Goal: Answer question/provide support: Share knowledge or assist other users

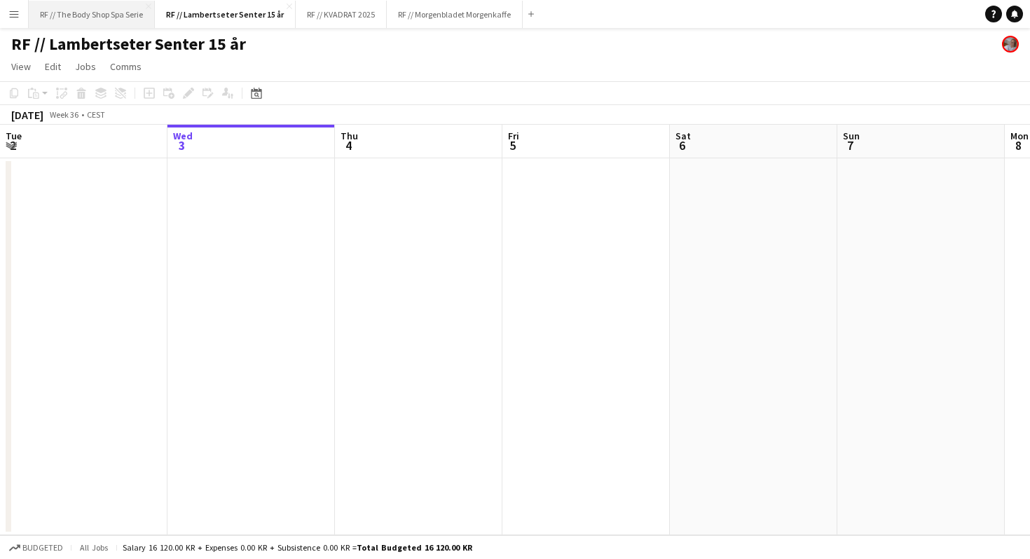
click at [73, 9] on button "RF // The Body Shop Spa Serie Close" at bounding box center [92, 14] width 126 height 27
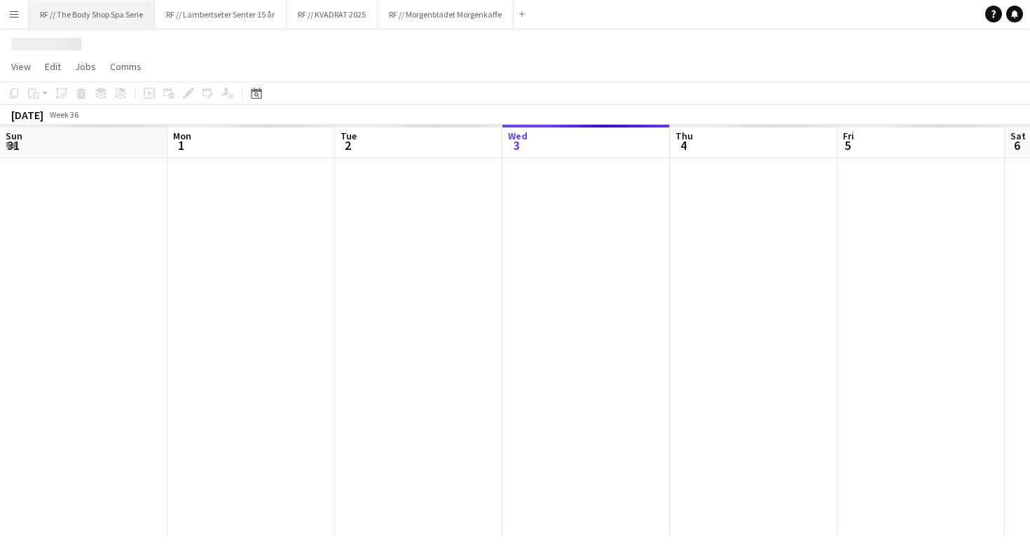
scroll to position [0, 335]
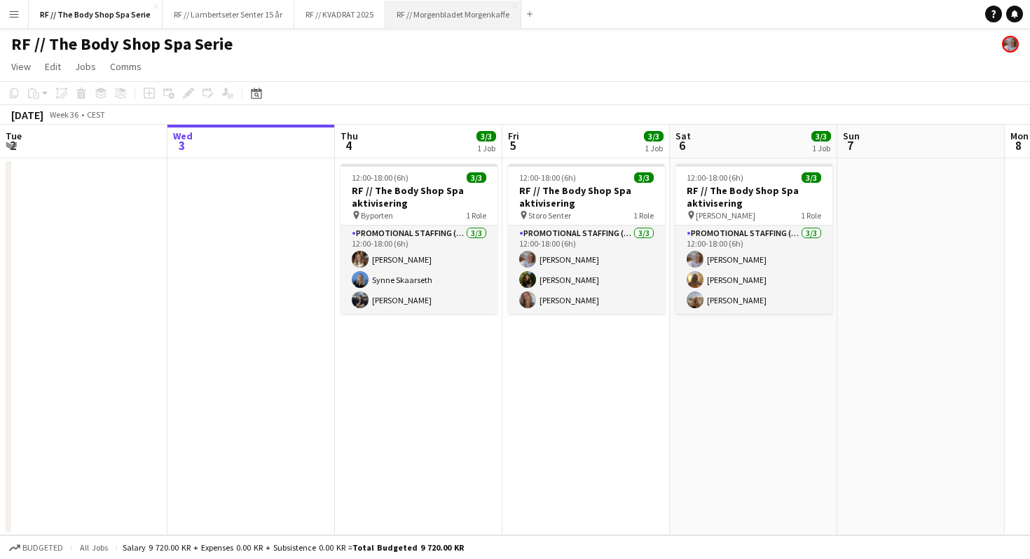
click at [449, 18] on button "RF // Morgenbladet Morgenkaffe Close" at bounding box center [454, 14] width 136 height 27
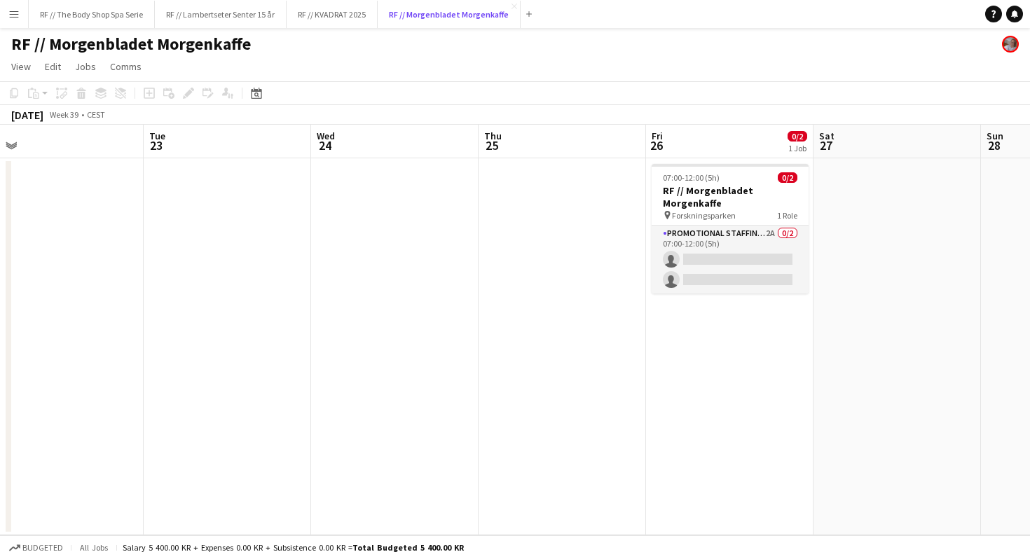
scroll to position [0, 395]
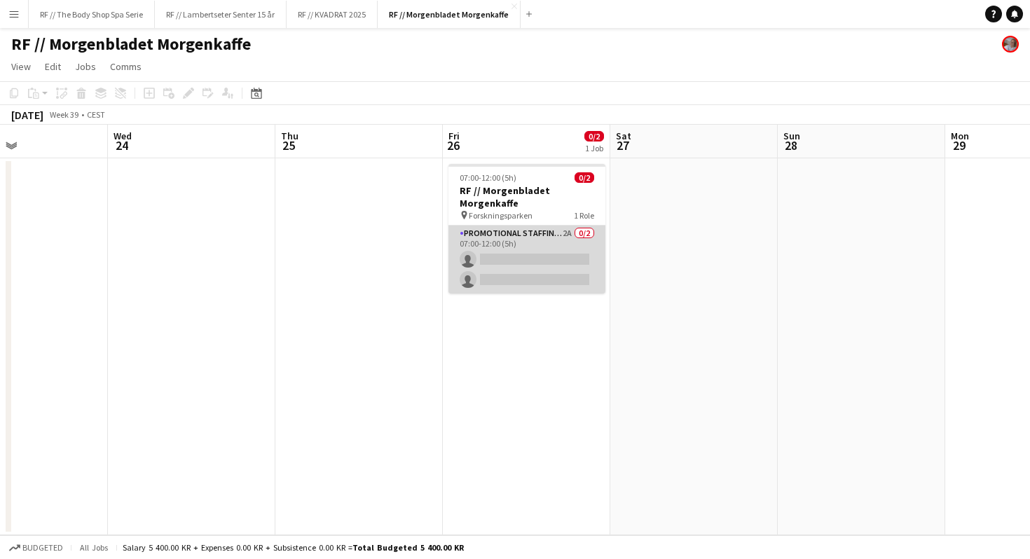
click at [571, 233] on app-card-role "Promotional Staffing (Promotional Staff) 2A 0/2 07:00-12:00 (5h) single-neutral…" at bounding box center [527, 260] width 157 height 68
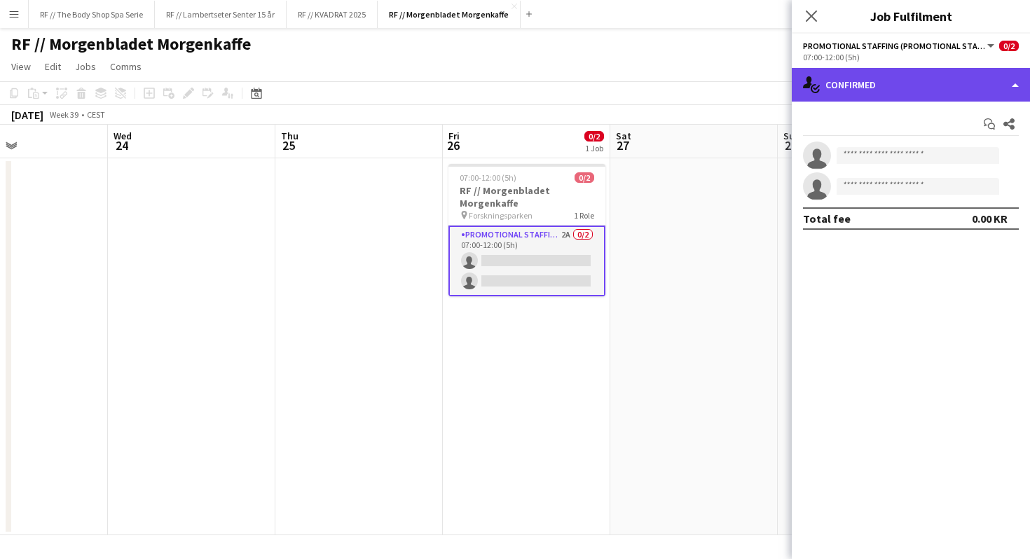
click at [845, 93] on div "single-neutral-actions-check-2 Confirmed" at bounding box center [911, 85] width 238 height 34
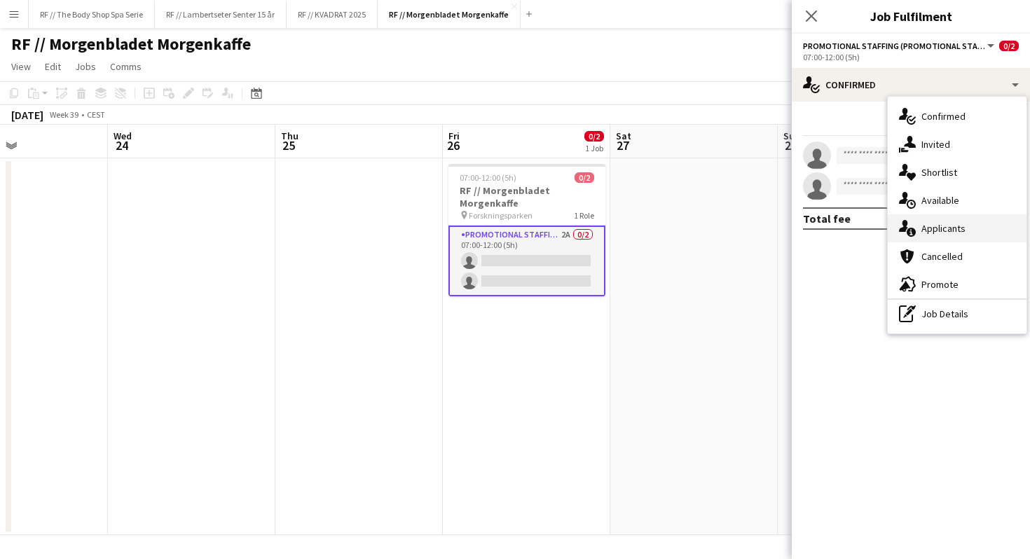
click at [925, 230] on span "Applicants" at bounding box center [944, 228] width 44 height 13
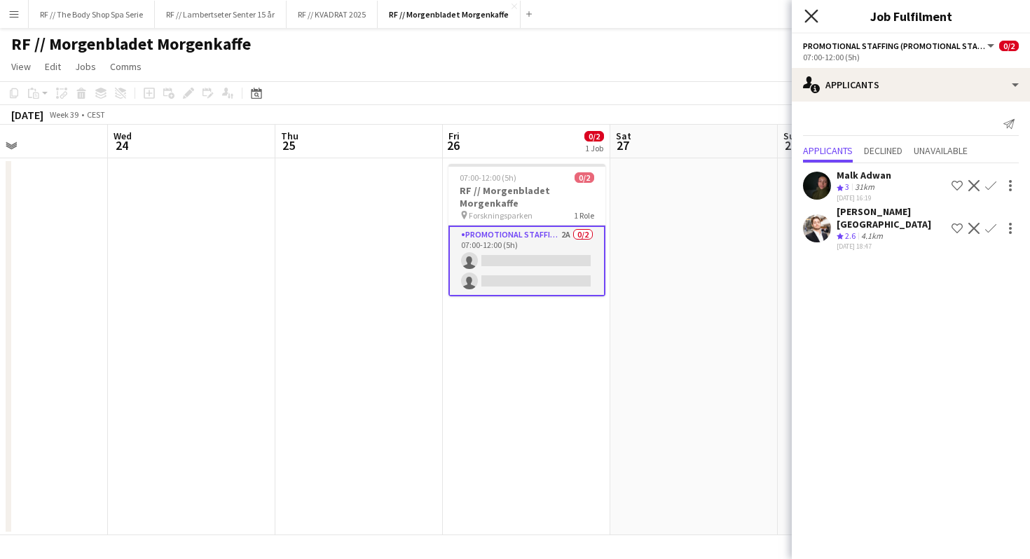
click at [813, 11] on icon "Close pop-in" at bounding box center [811, 15] width 13 height 13
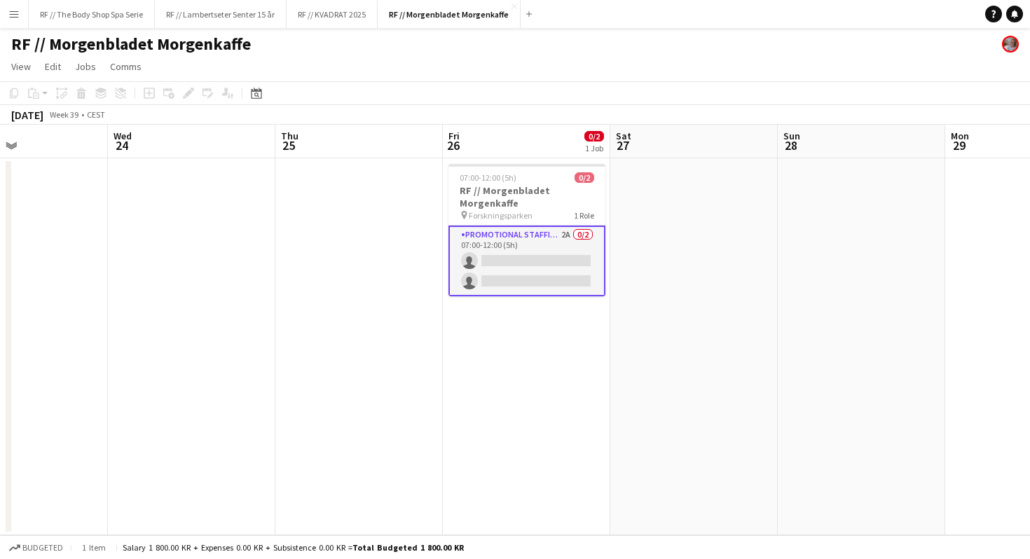
click at [390, 273] on app-date-cell at bounding box center [359, 346] width 168 height 377
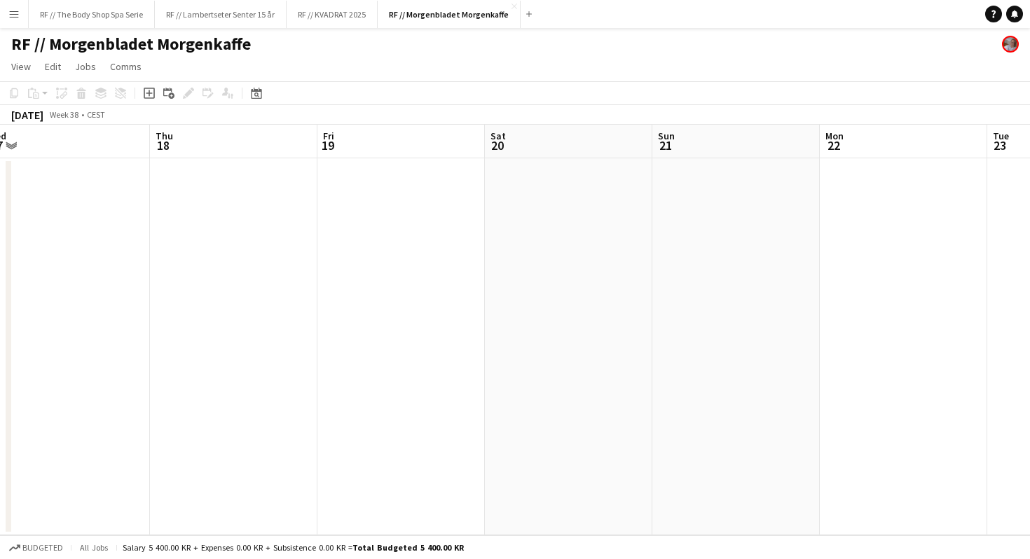
scroll to position [0, 341]
click at [360, 14] on button "RF // KVADRAT 2025 Close" at bounding box center [332, 14] width 91 height 27
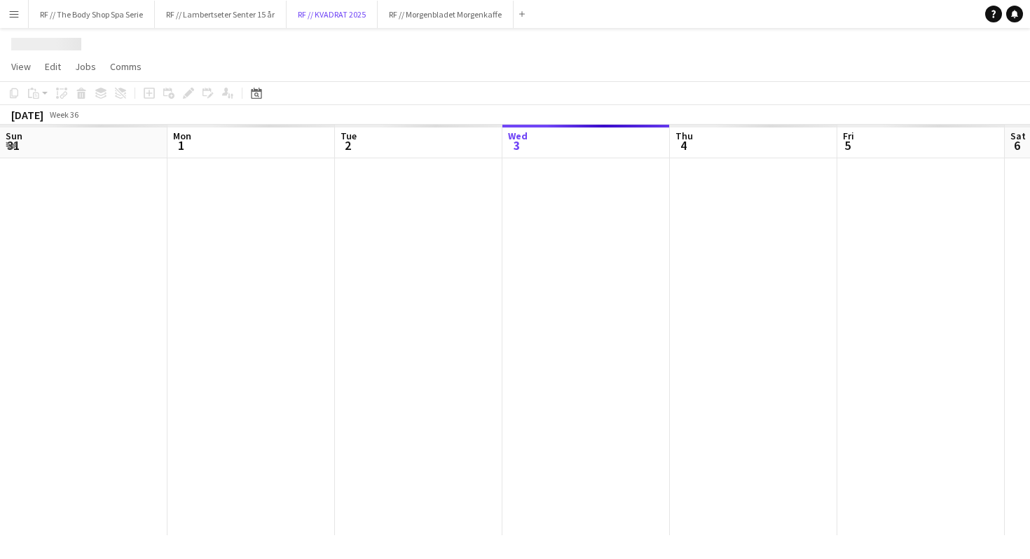
scroll to position [0, 335]
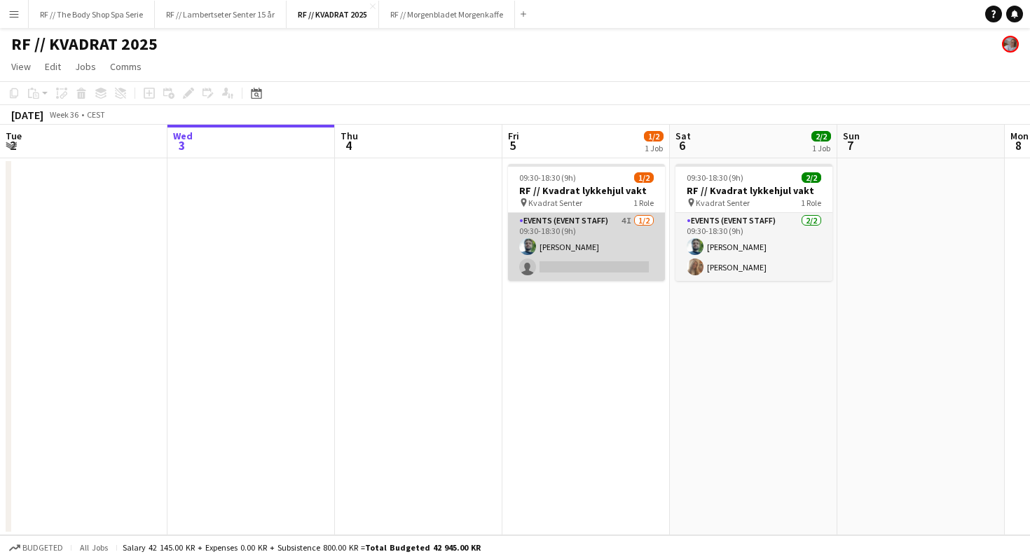
click at [636, 216] on app-card-role "Events (Event Staff) 4I [DATE] 09:30-18:30 (9h) [PERSON_NAME] single-neutral-ac…" at bounding box center [586, 247] width 157 height 68
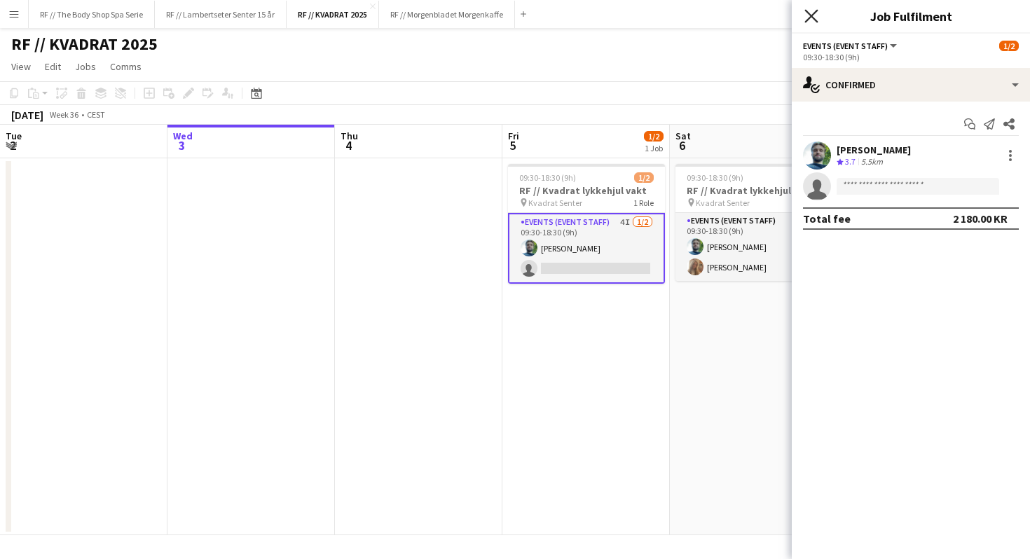
click at [810, 18] on icon at bounding box center [811, 15] width 13 height 13
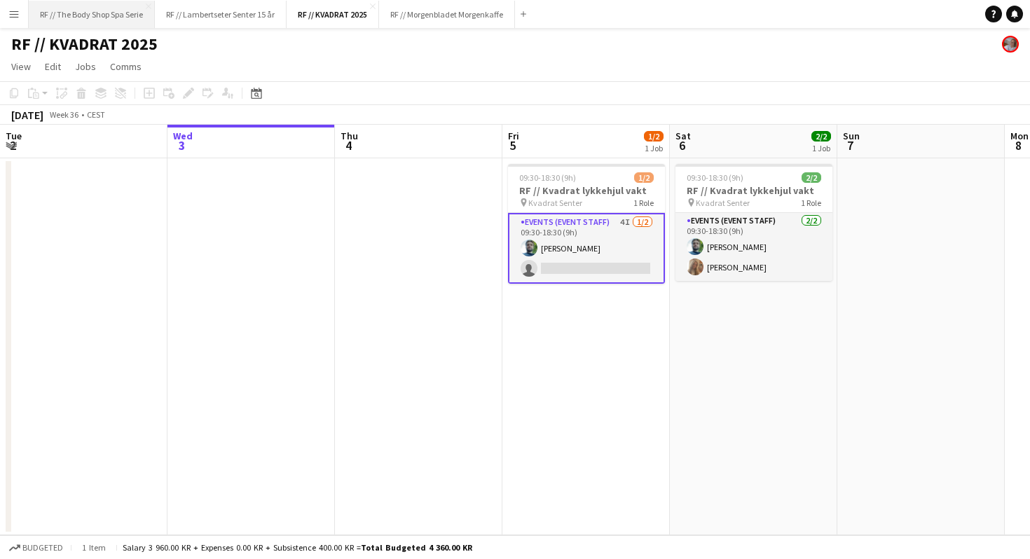
click at [79, 17] on button "RF // The Body Shop Spa Serie Close" at bounding box center [92, 14] width 126 height 27
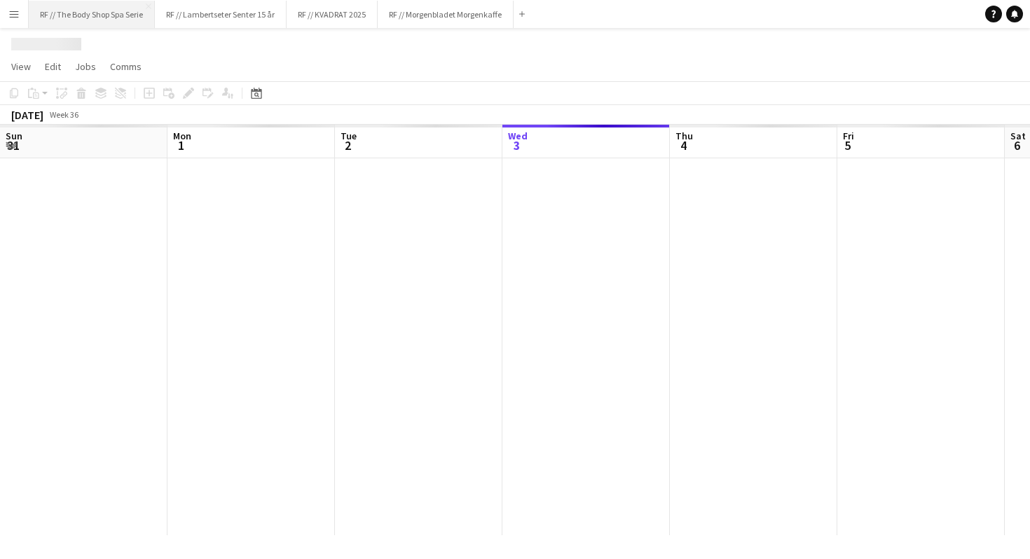
scroll to position [0, 335]
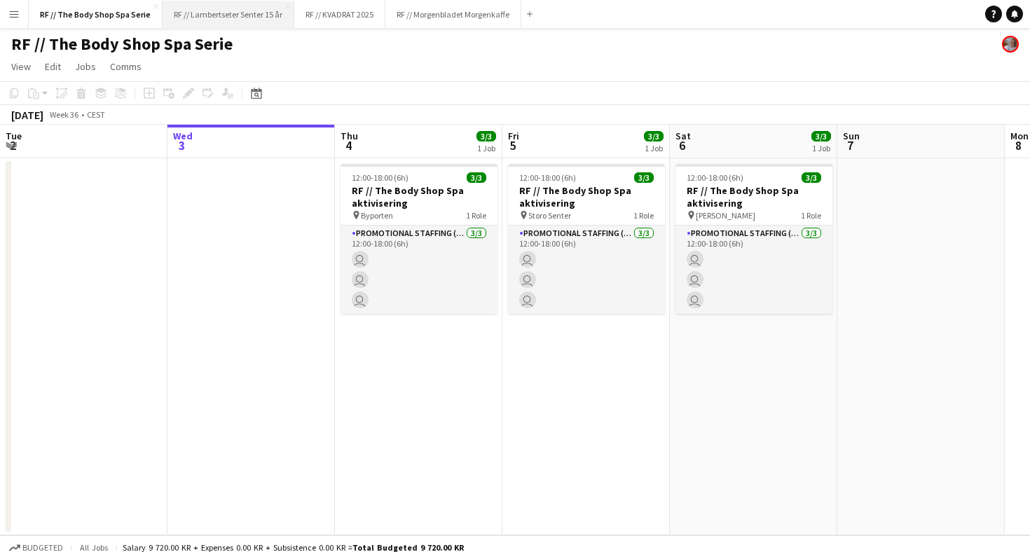
click at [235, 15] on button "RF // Lambertseter Senter 15 år Close" at bounding box center [229, 14] width 132 height 27
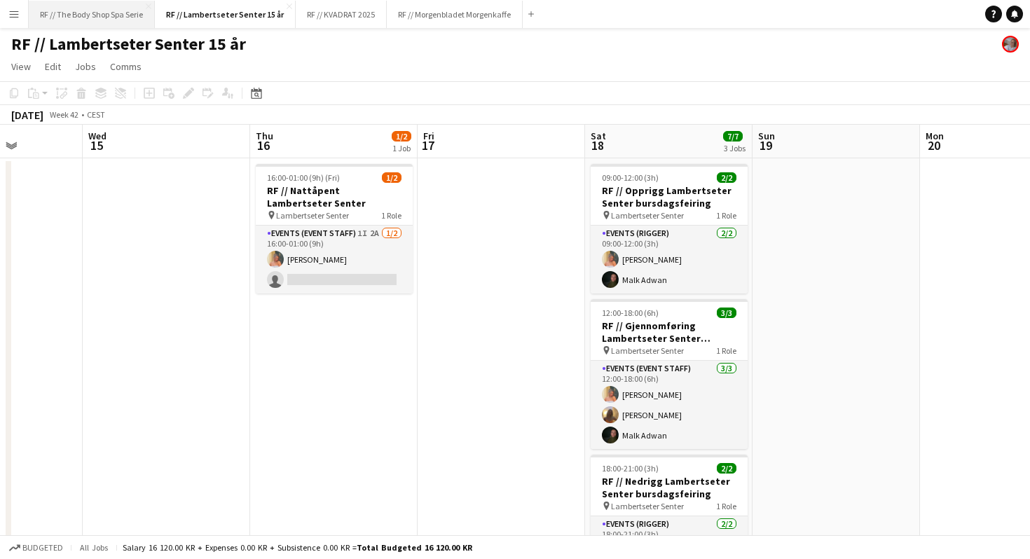
click at [91, 20] on button "RF // The Body Shop Spa Serie Close" at bounding box center [92, 14] width 126 height 27
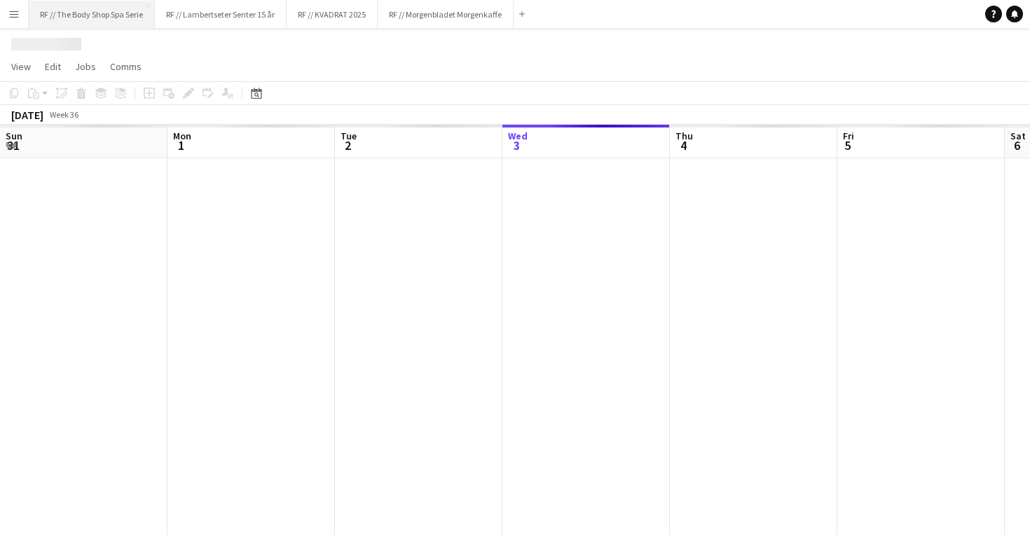
scroll to position [0, 335]
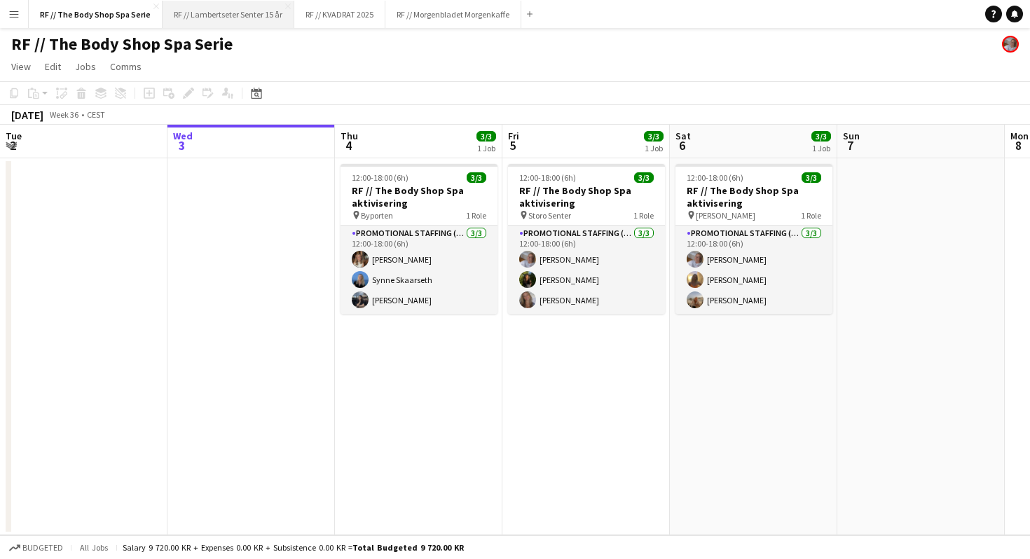
click at [233, 22] on button "RF // Lambertseter Senter 15 år Close" at bounding box center [229, 14] width 132 height 27
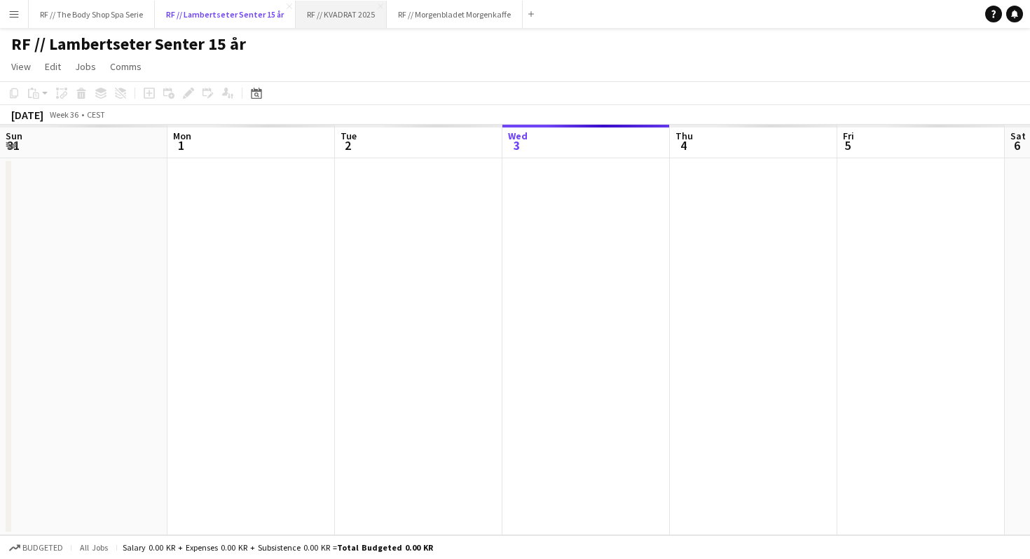
scroll to position [0, 335]
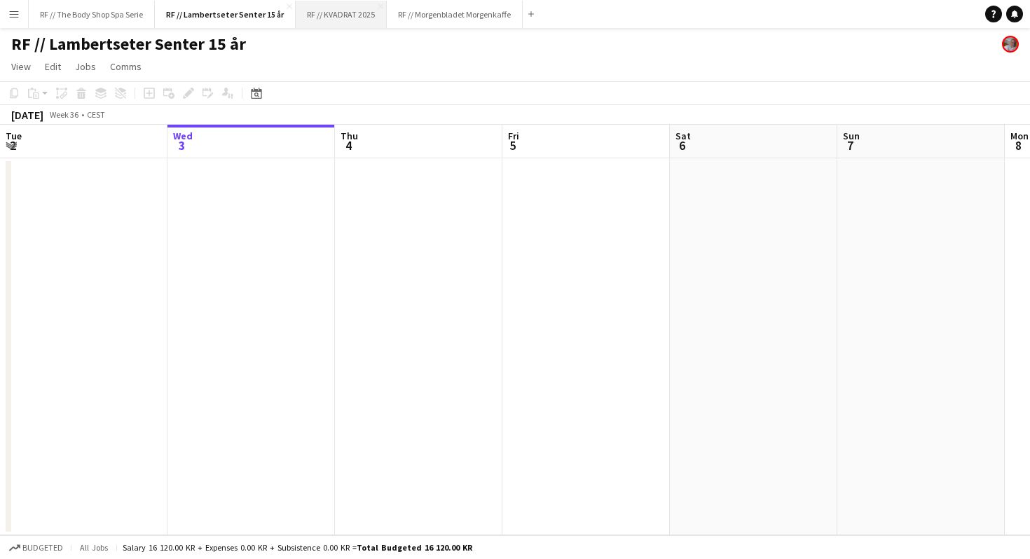
click at [351, 17] on button "RF // KVADRAT 2025 Close" at bounding box center [341, 14] width 91 height 27
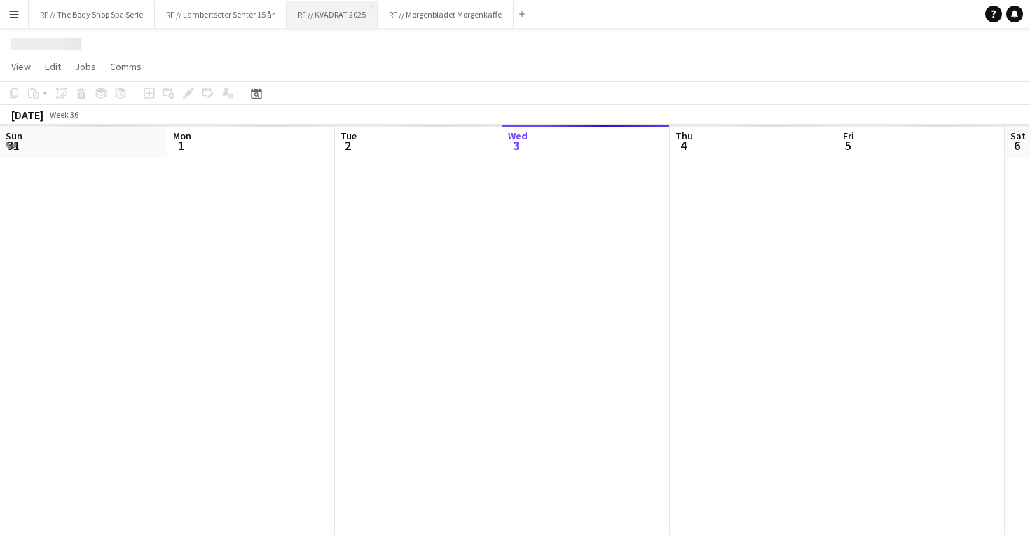
scroll to position [0, 335]
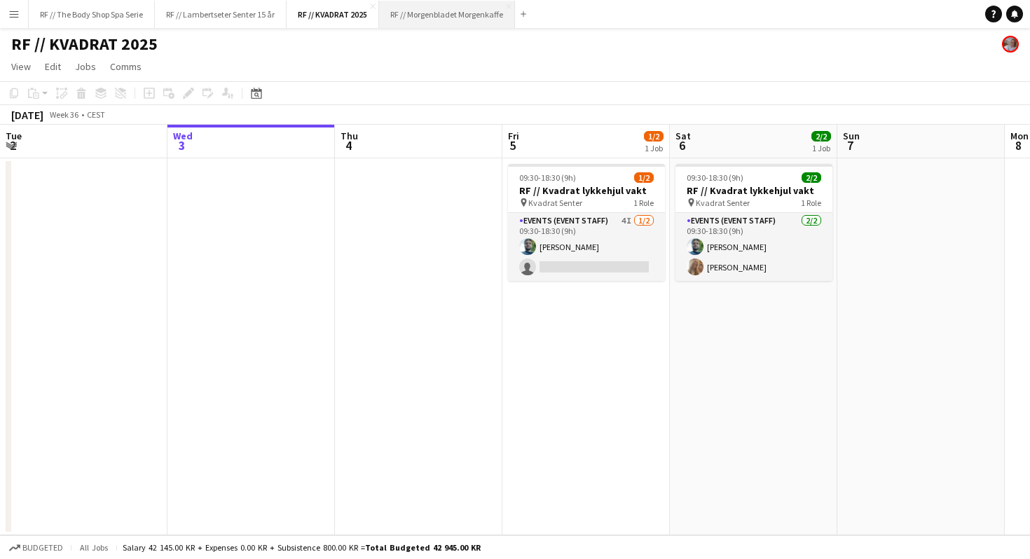
click at [457, 15] on button "RF // Morgenbladet Morgenkaffe Close" at bounding box center [447, 14] width 136 height 27
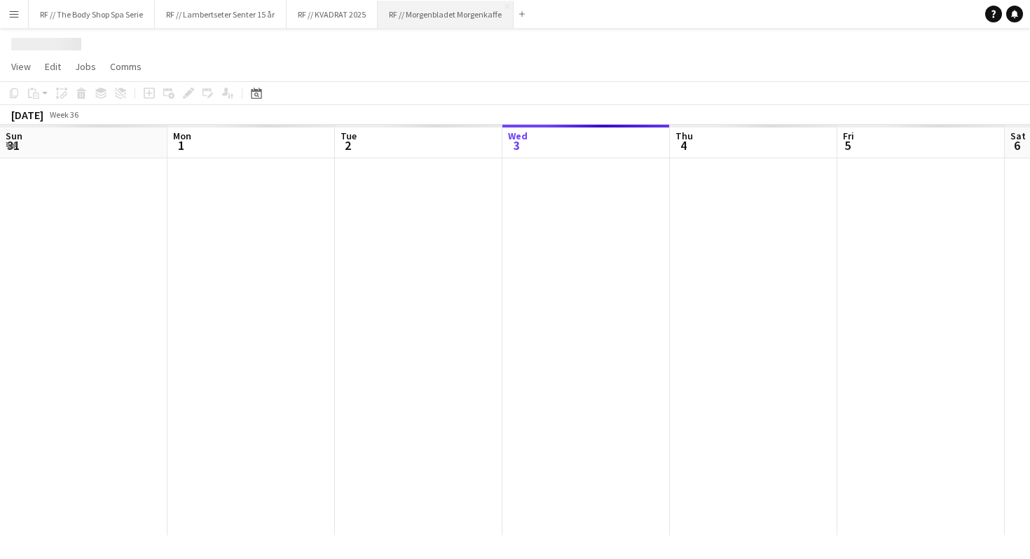
scroll to position [0, 335]
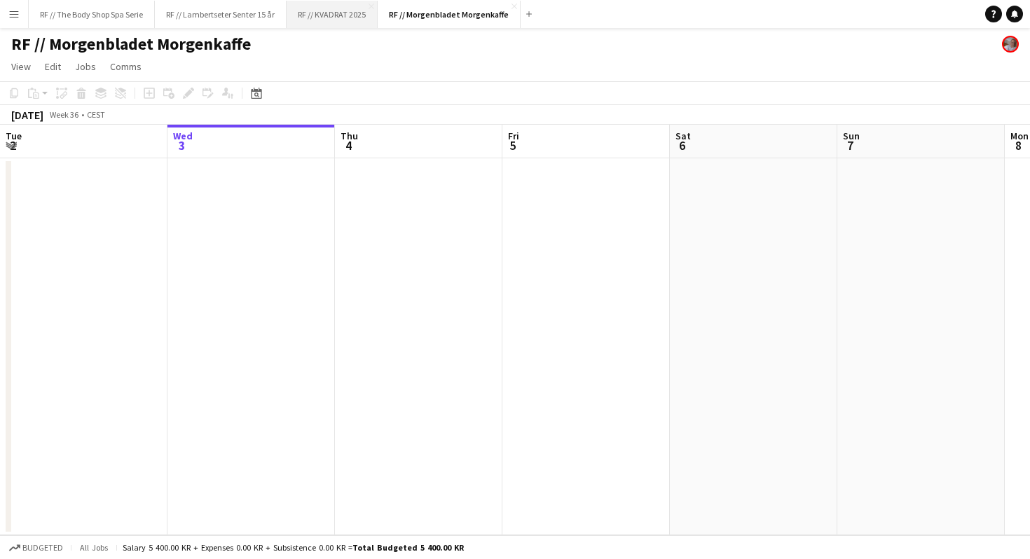
click at [328, 16] on button "RF // KVADRAT 2025 Close" at bounding box center [332, 14] width 91 height 27
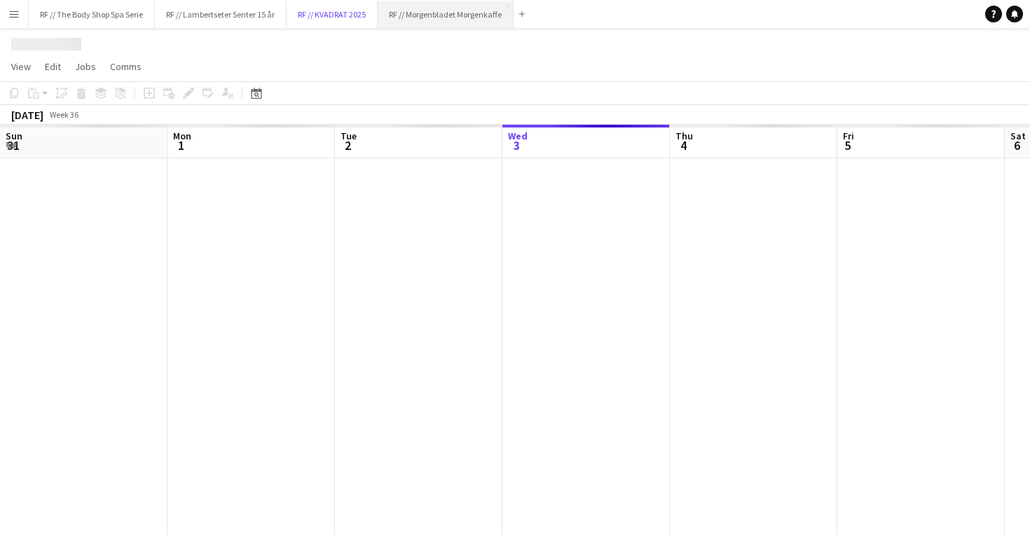
scroll to position [0, 335]
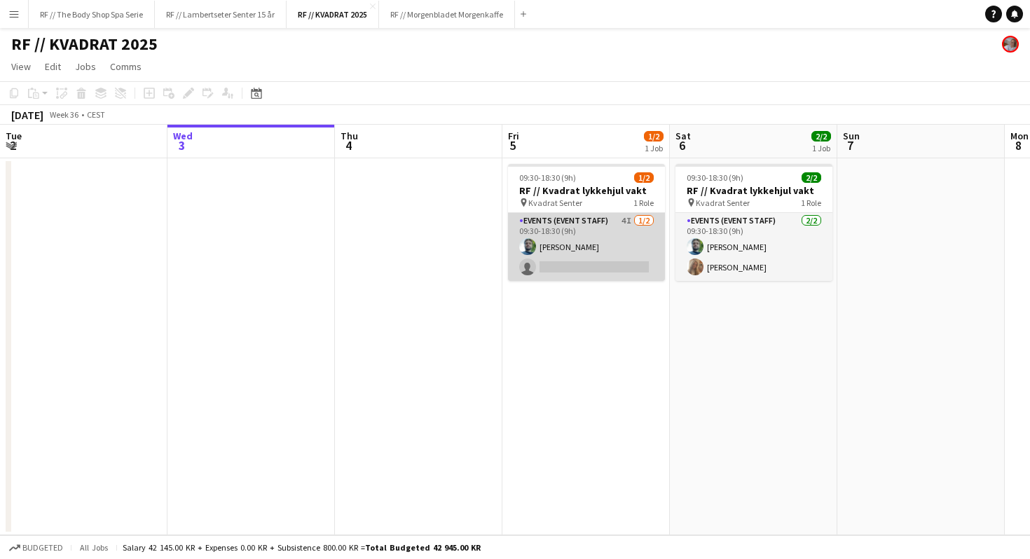
click at [589, 224] on app-card-role "Events (Event Staff) 4I [DATE] 09:30-18:30 (9h) [PERSON_NAME] single-neutral-ac…" at bounding box center [586, 247] width 157 height 68
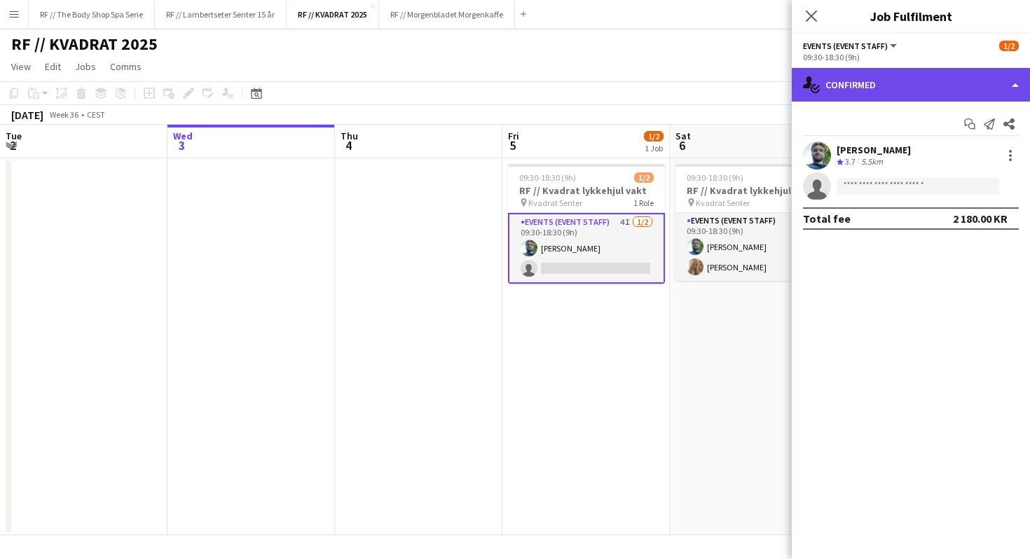
click at [860, 88] on div "single-neutral-actions-check-2 Confirmed" at bounding box center [911, 85] width 238 height 34
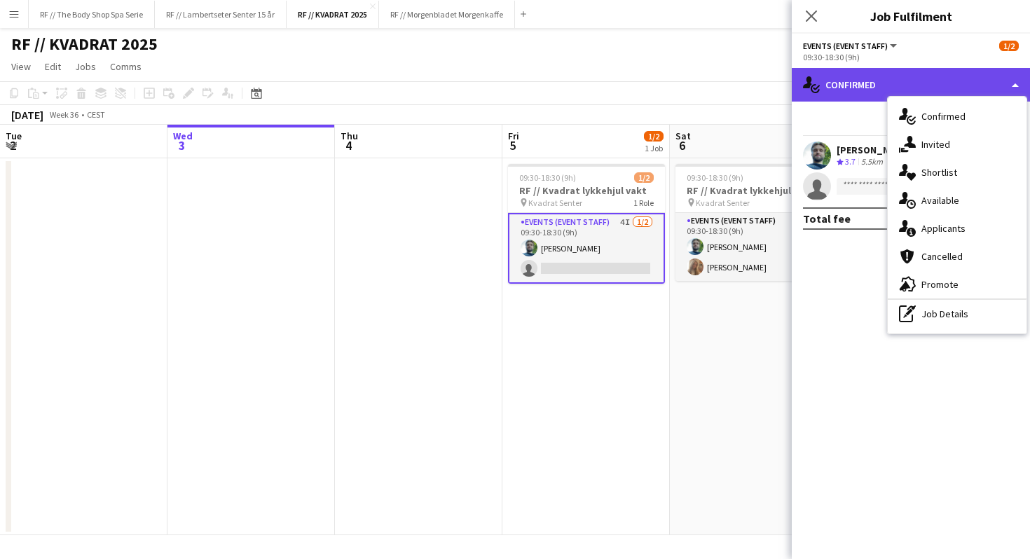
click at [853, 82] on div "single-neutral-actions-check-2 Confirmed" at bounding box center [911, 85] width 238 height 34
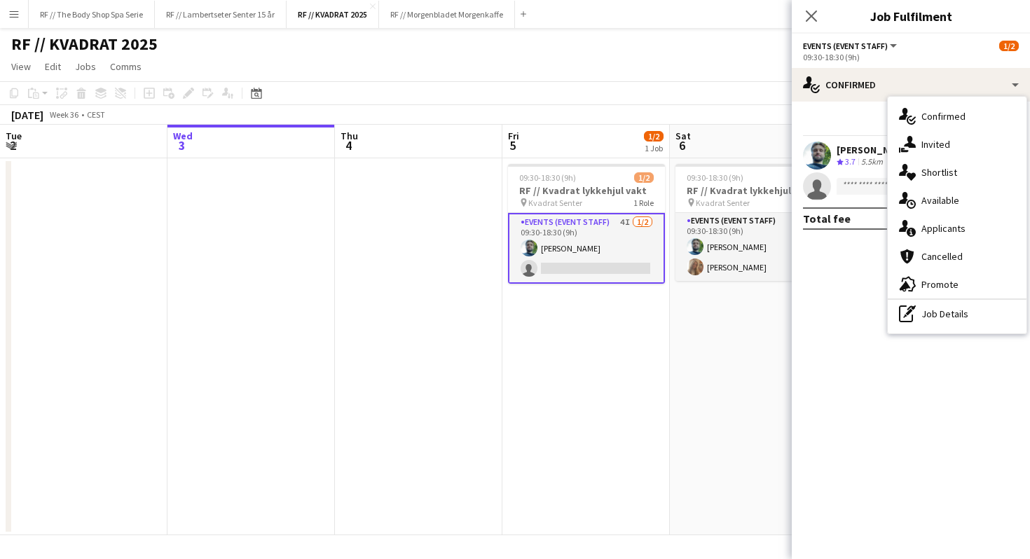
click at [864, 57] on div "09:30-18:30 (9h)" at bounding box center [911, 57] width 216 height 11
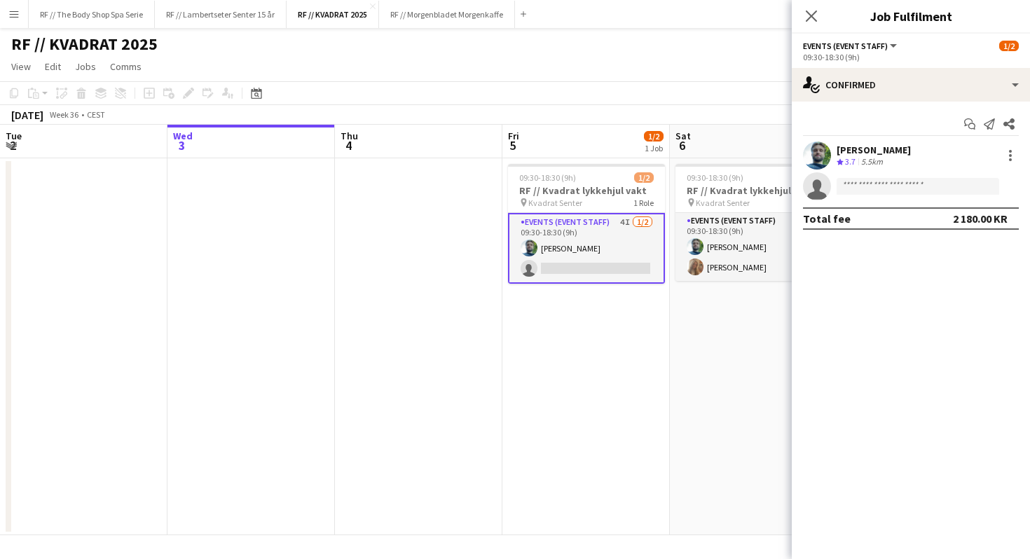
click at [855, 46] on span "Events (Event Staff)" at bounding box center [845, 46] width 85 height 11
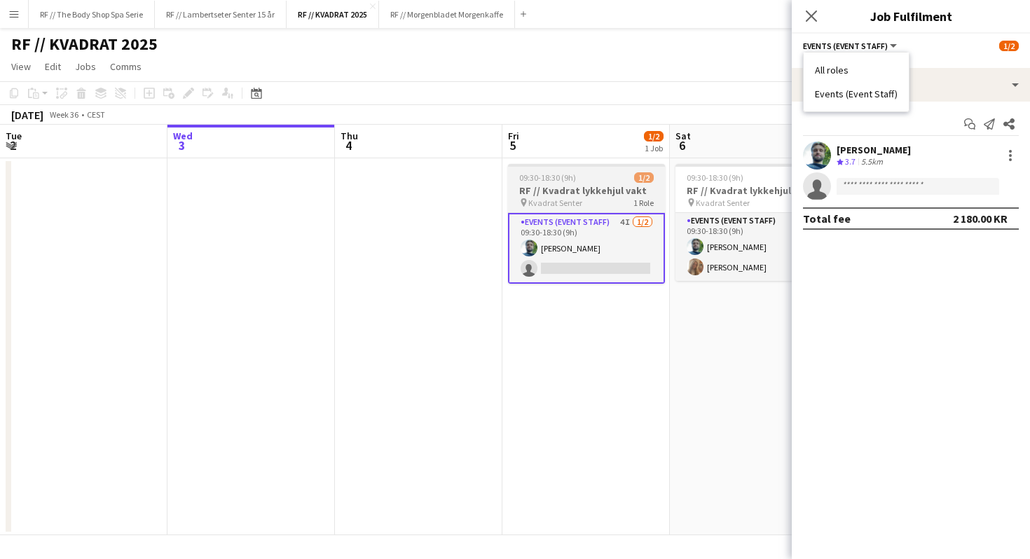
click at [577, 174] on div "09:30-18:30 (9h) 1/2" at bounding box center [586, 177] width 157 height 11
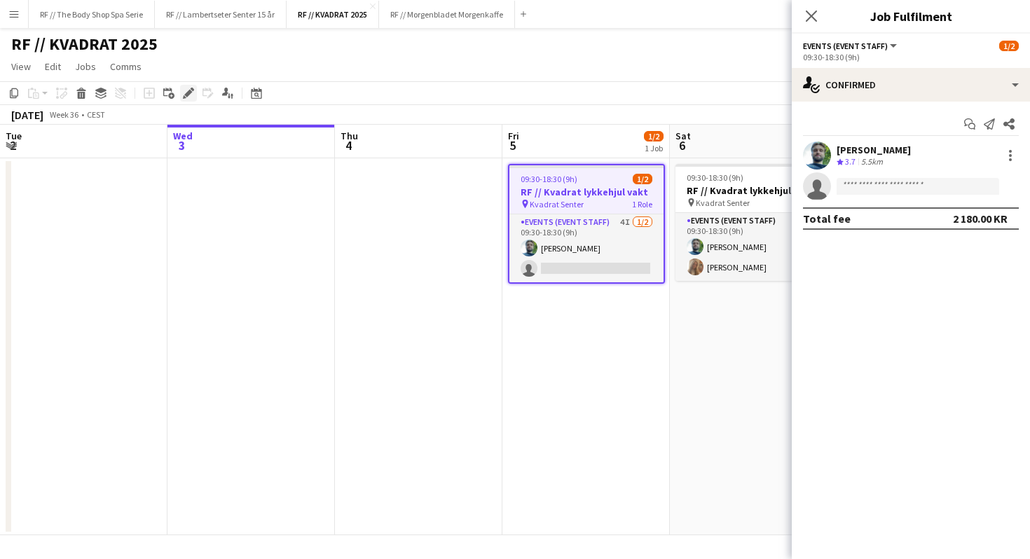
click at [187, 96] on icon at bounding box center [188, 94] width 8 height 8
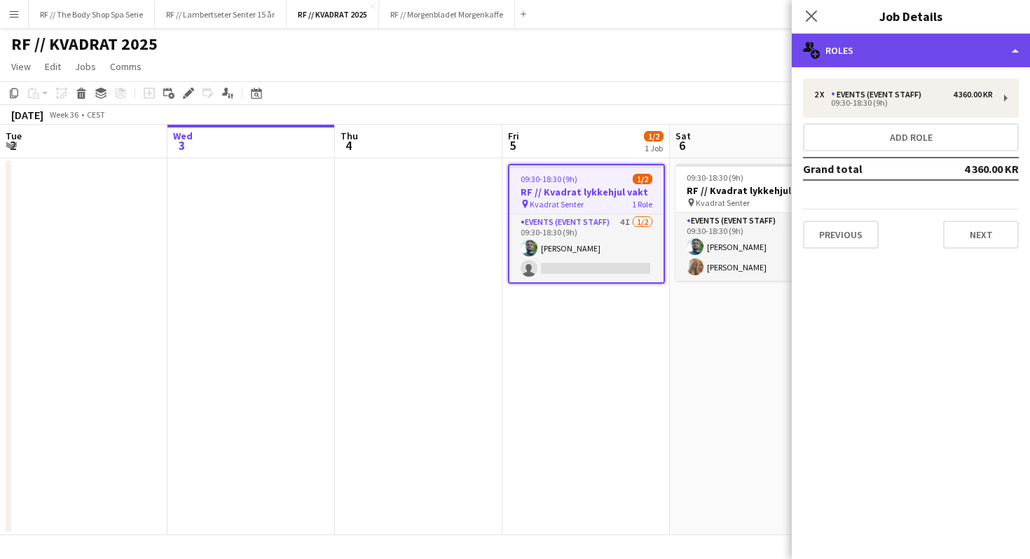
click at [872, 55] on div "multiple-users-add Roles" at bounding box center [911, 51] width 238 height 34
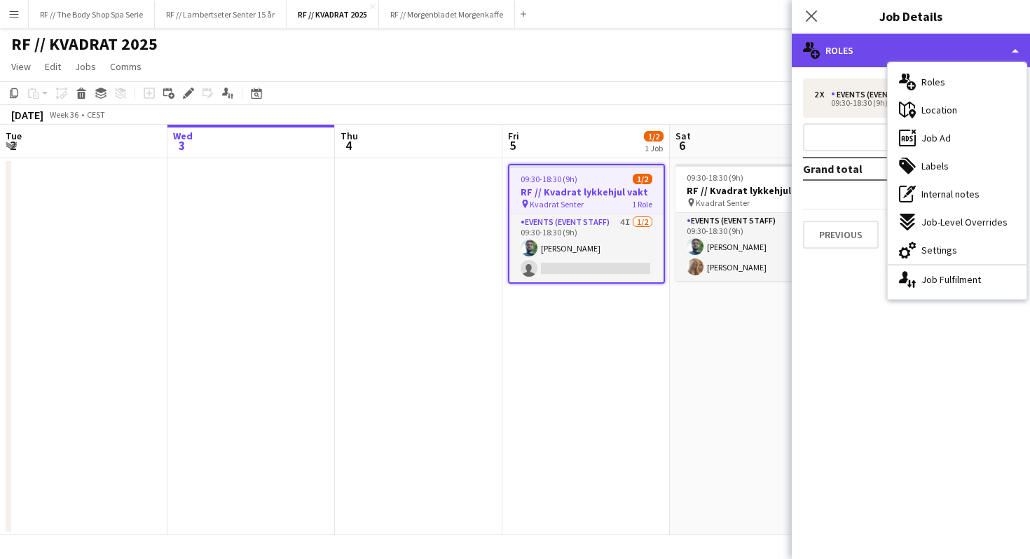
click at [871, 50] on div "multiple-users-add Roles" at bounding box center [911, 51] width 238 height 34
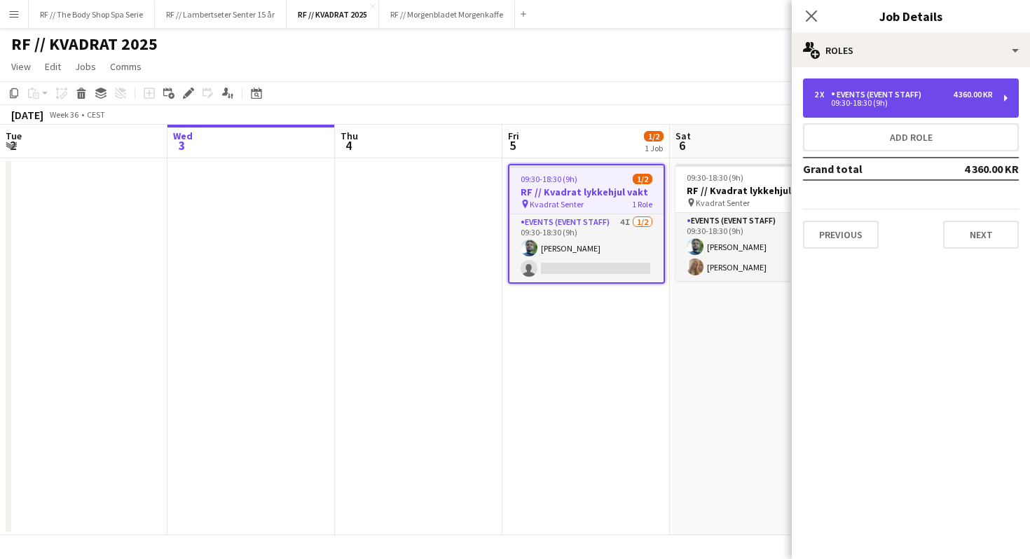
click at [873, 106] on div "09:30-18:30 (9h)" at bounding box center [904, 103] width 179 height 7
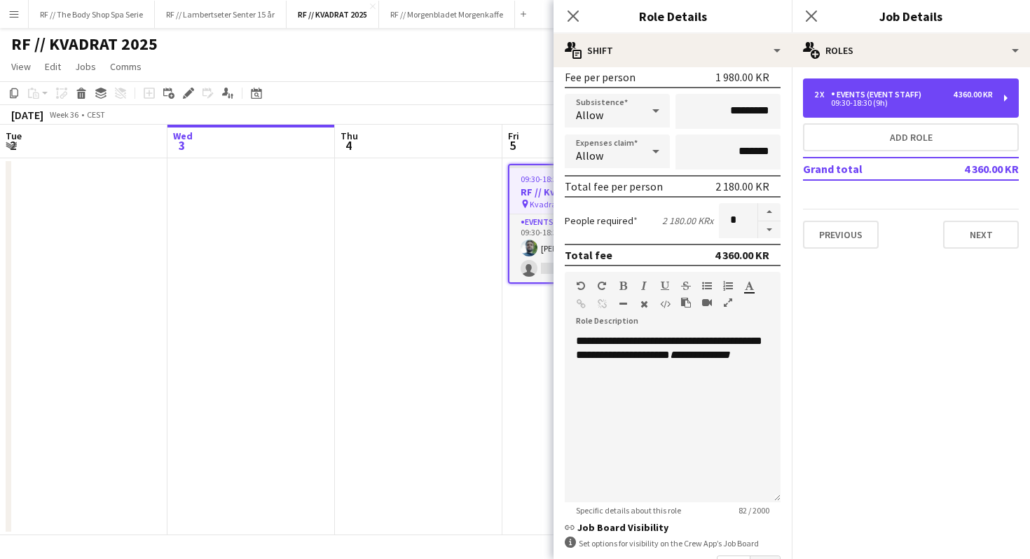
scroll to position [229, 0]
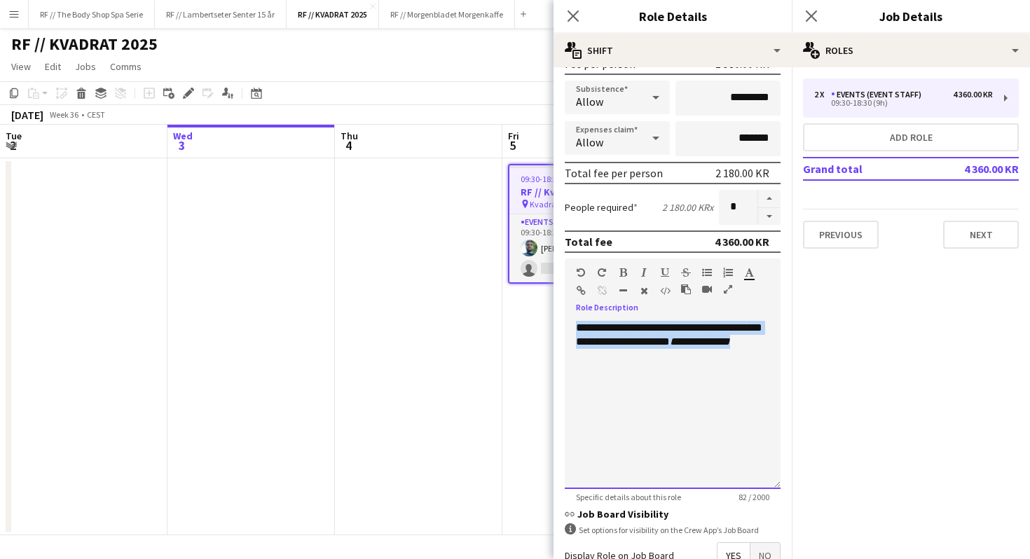
drag, startPoint x: 656, startPoint y: 362, endPoint x: 566, endPoint y: 318, distance: 99.7
click at [566, 318] on div "**********" at bounding box center [673, 400] width 216 height 178
click at [573, 14] on icon "Close pop-in" at bounding box center [572, 15] width 13 height 13
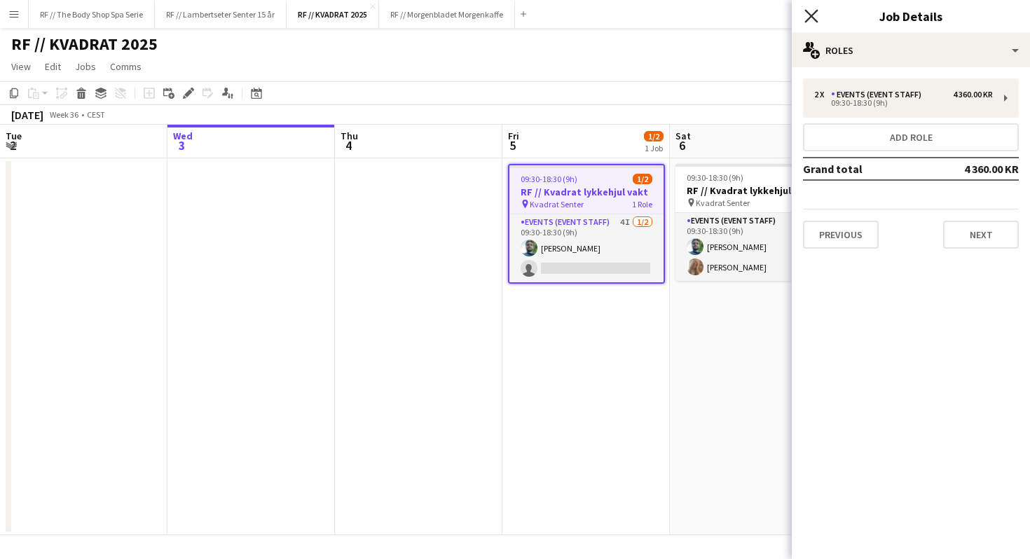
click at [808, 15] on icon "Close pop-in" at bounding box center [811, 15] width 13 height 13
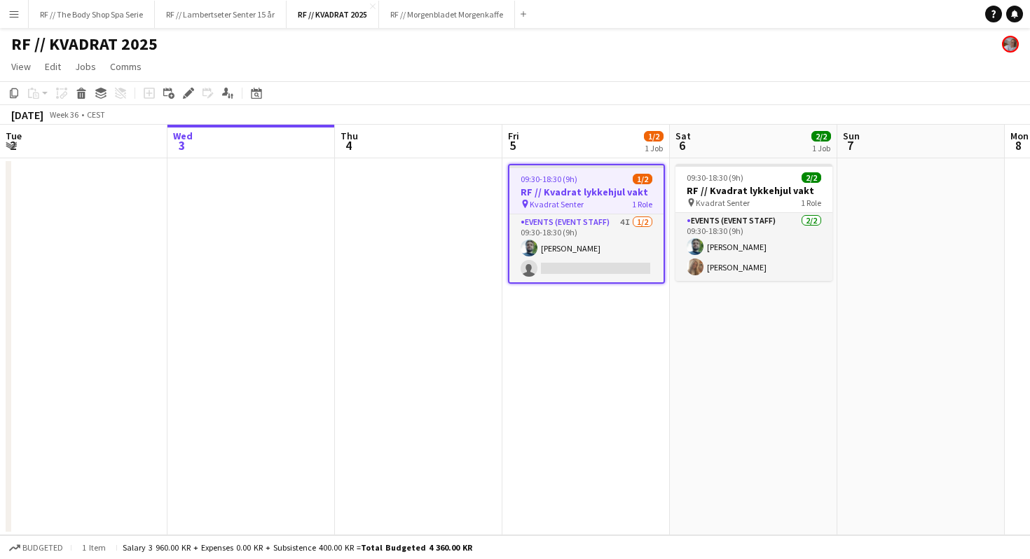
click at [584, 317] on app-date-cell "09:30-18:30 (9h) 1/2 RF // Kvadrat lykkehjul vakt pin Kvadrat Senter 1 Role Eve…" at bounding box center [587, 346] width 168 height 377
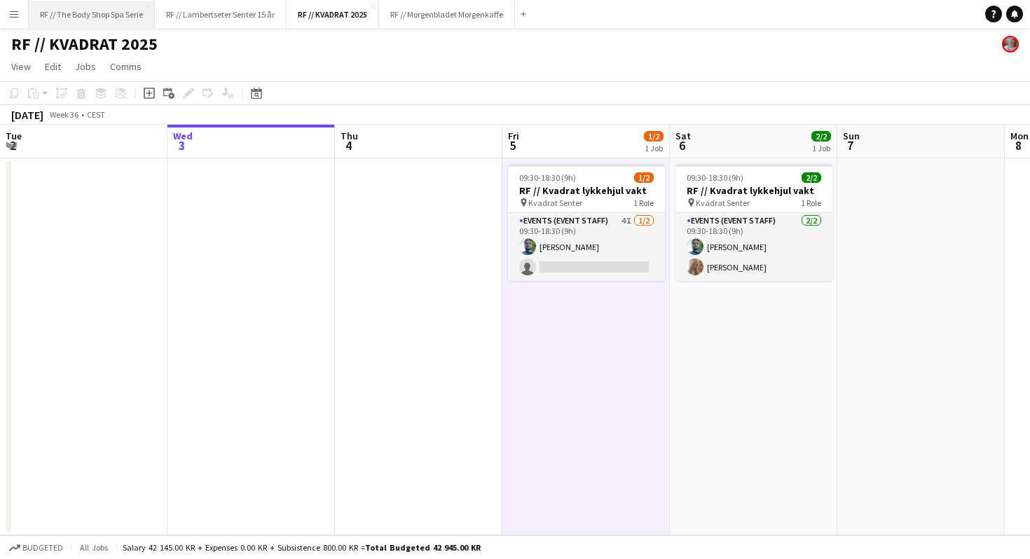
click at [103, 8] on button "RF // The Body Shop Spa Serie Close" at bounding box center [92, 14] width 126 height 27
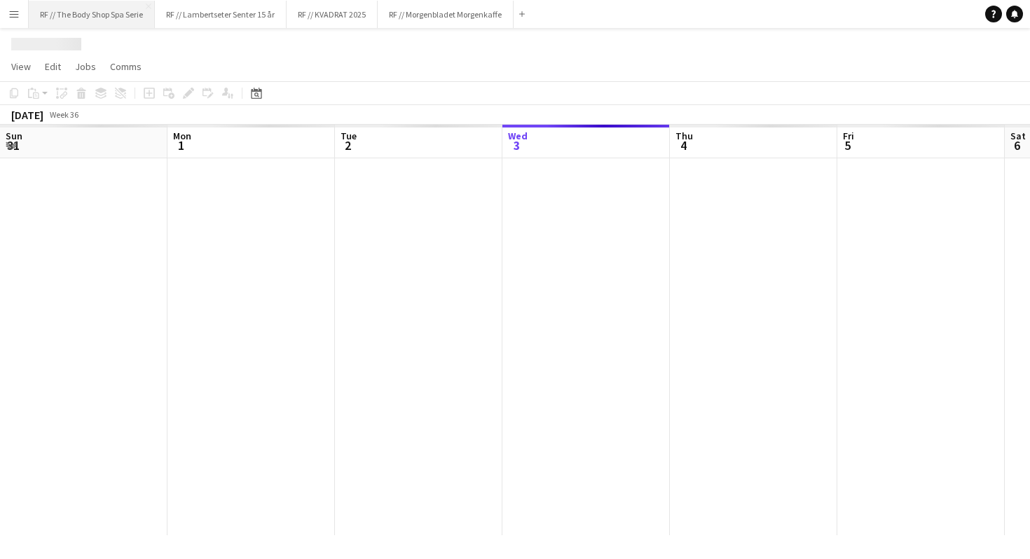
scroll to position [0, 335]
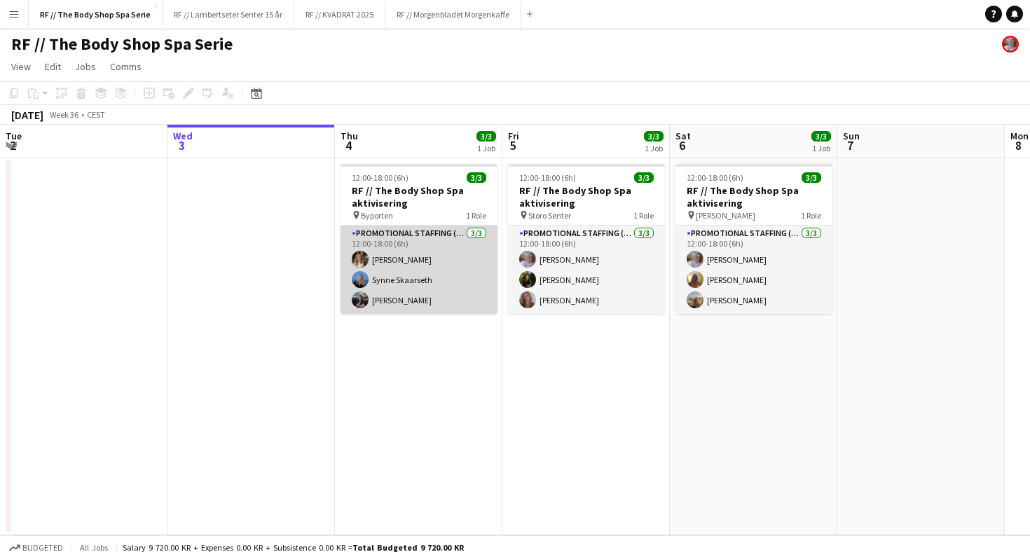
click at [423, 252] on app-card-role "Promotional Staffing (Promotional Staff) [DATE] 12:00-18:00 (6h) [PERSON_NAME] …" at bounding box center [419, 270] width 157 height 88
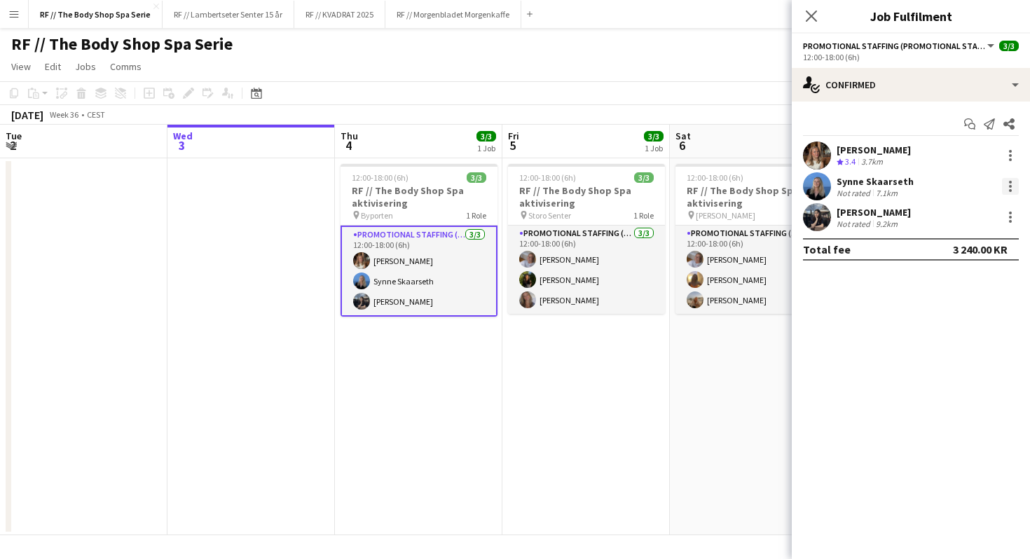
click at [1007, 186] on div at bounding box center [1010, 186] width 17 height 17
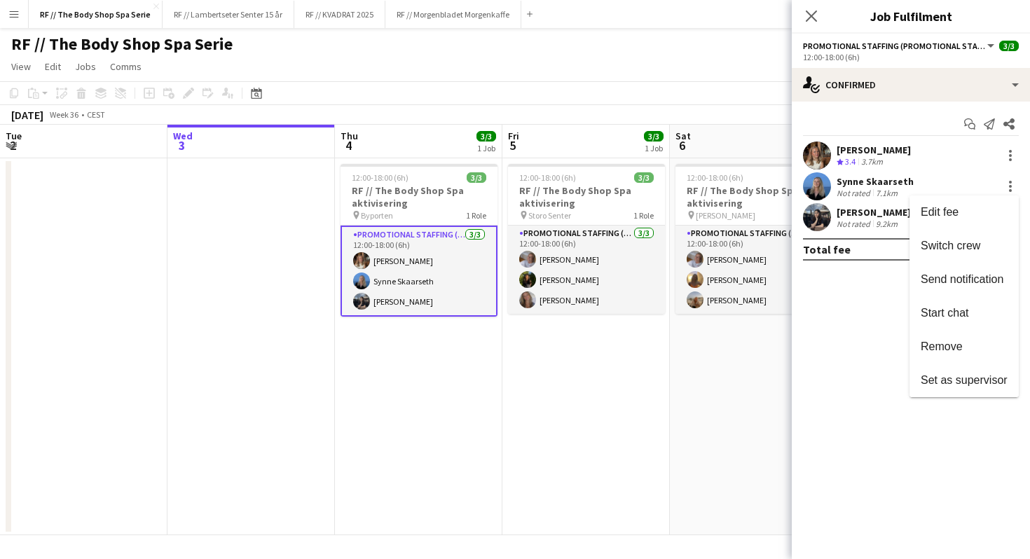
click at [860, 187] on div at bounding box center [515, 279] width 1030 height 559
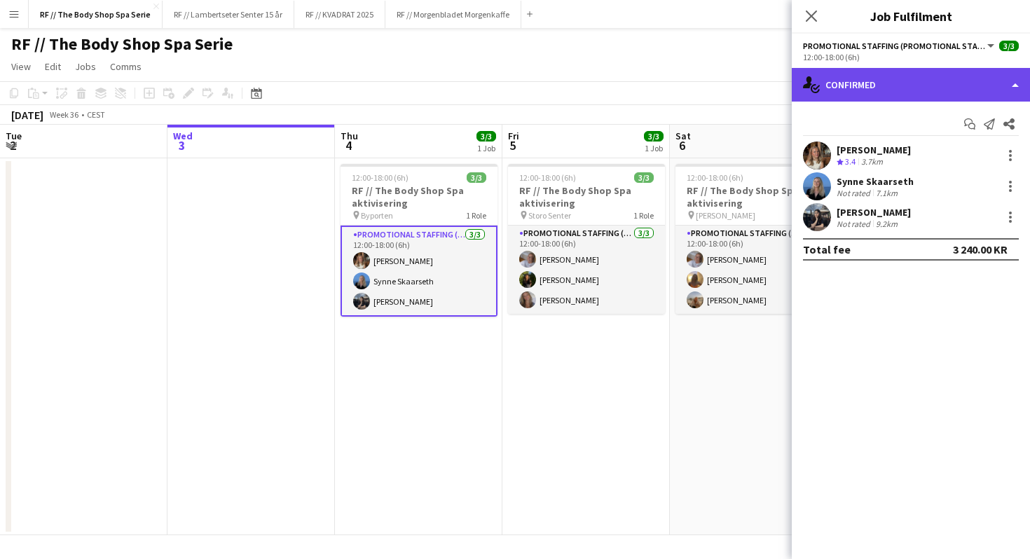
click at [855, 85] on div "single-neutral-actions-check-2 Confirmed" at bounding box center [911, 85] width 238 height 34
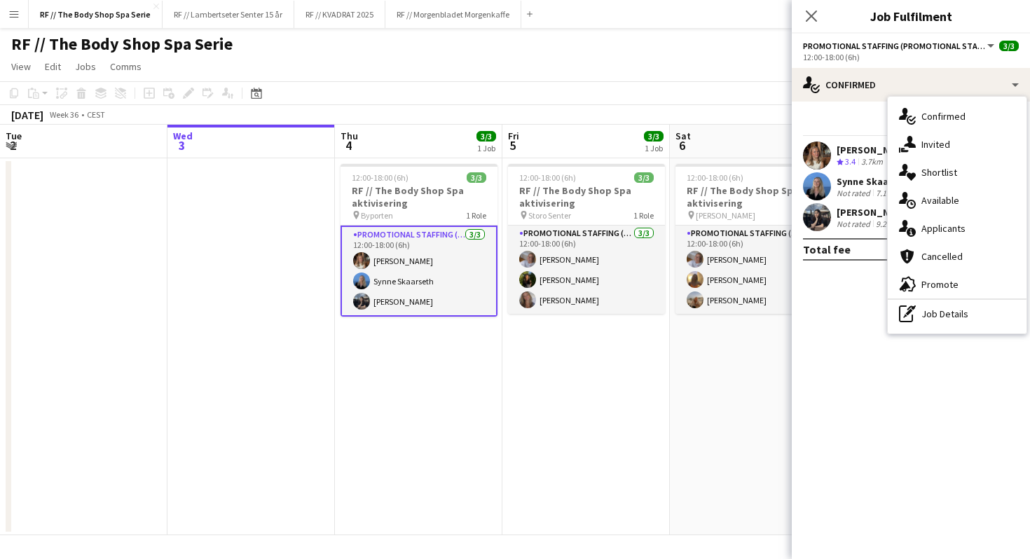
click at [840, 110] on div "Start chat Send notification Share [PERSON_NAME] Crew rating 3.4 3.7km [PERSON_…" at bounding box center [911, 187] width 238 height 170
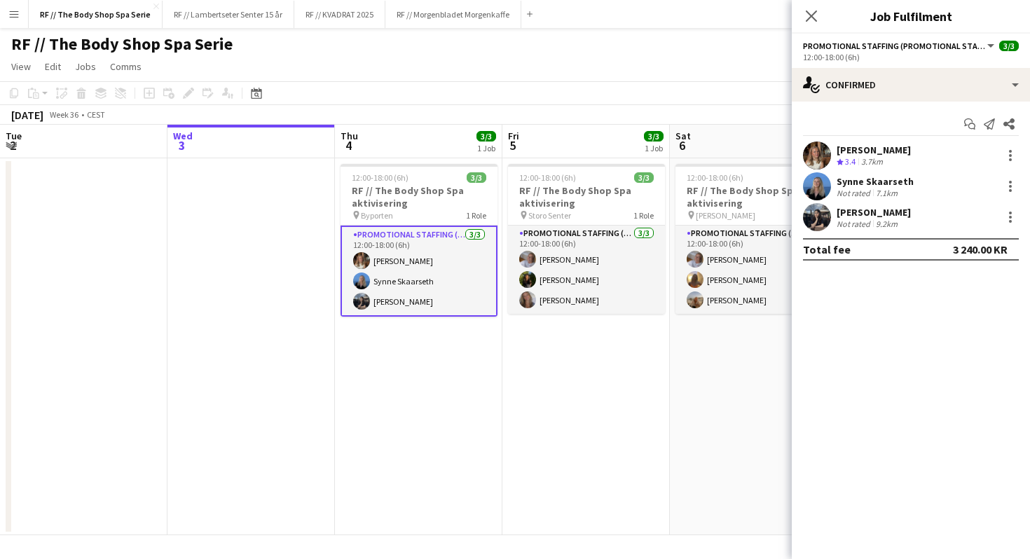
click at [862, 179] on div "Synne Skaarseth" at bounding box center [875, 181] width 77 height 13
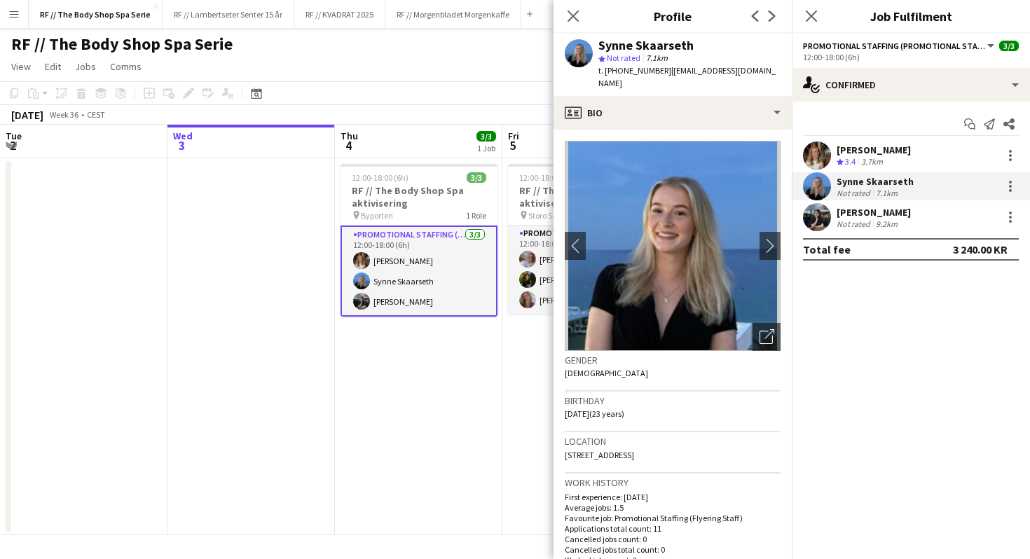
drag, startPoint x: 650, startPoint y: 71, endPoint x: 613, endPoint y: 72, distance: 37.2
click at [613, 72] on span "t. [PHONE_NUMBER]" at bounding box center [635, 70] width 73 height 11
copy span "746511929"
click at [892, 222] on div "9.2km" at bounding box center [886, 224] width 27 height 11
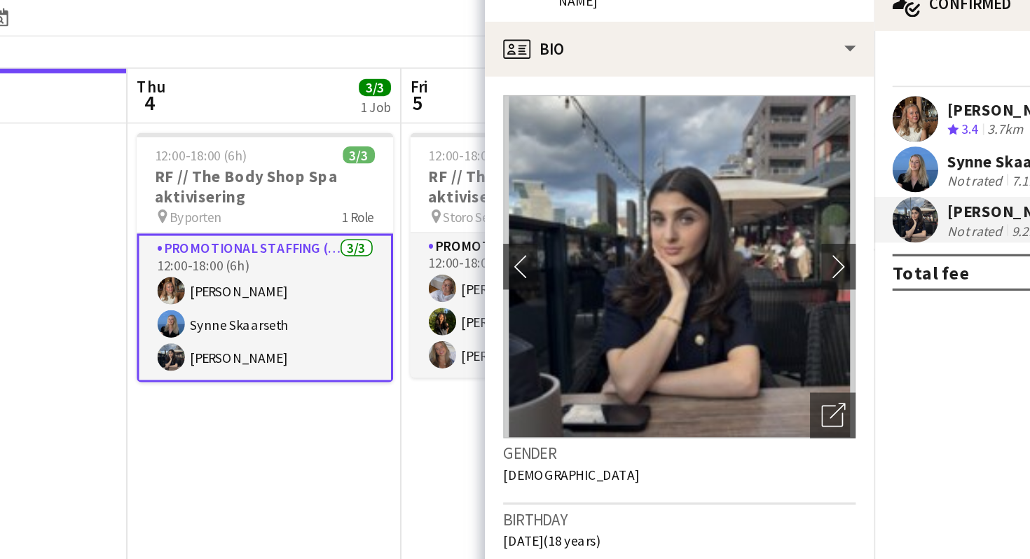
click at [662, 213] on img at bounding box center [673, 246] width 216 height 210
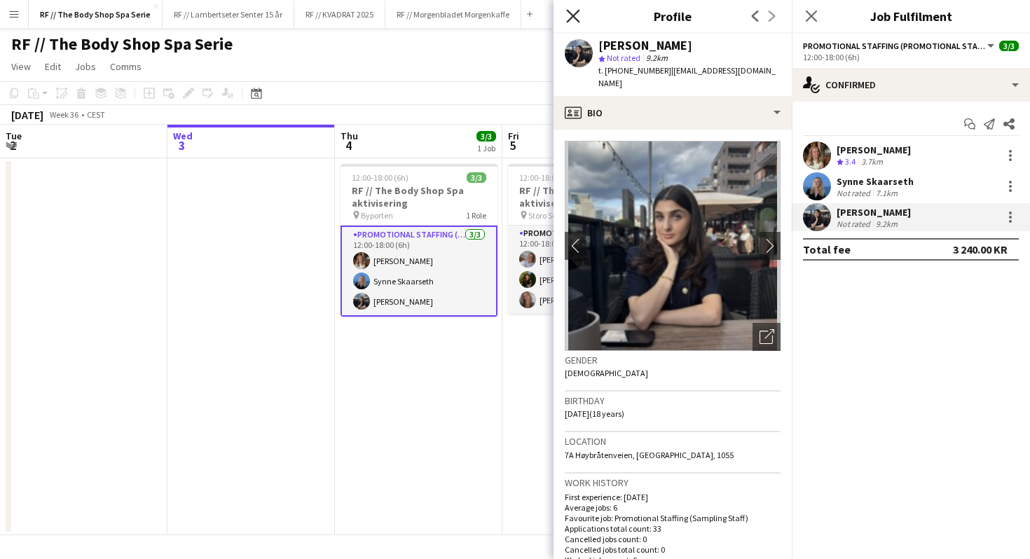
click at [576, 13] on icon at bounding box center [572, 15] width 13 height 13
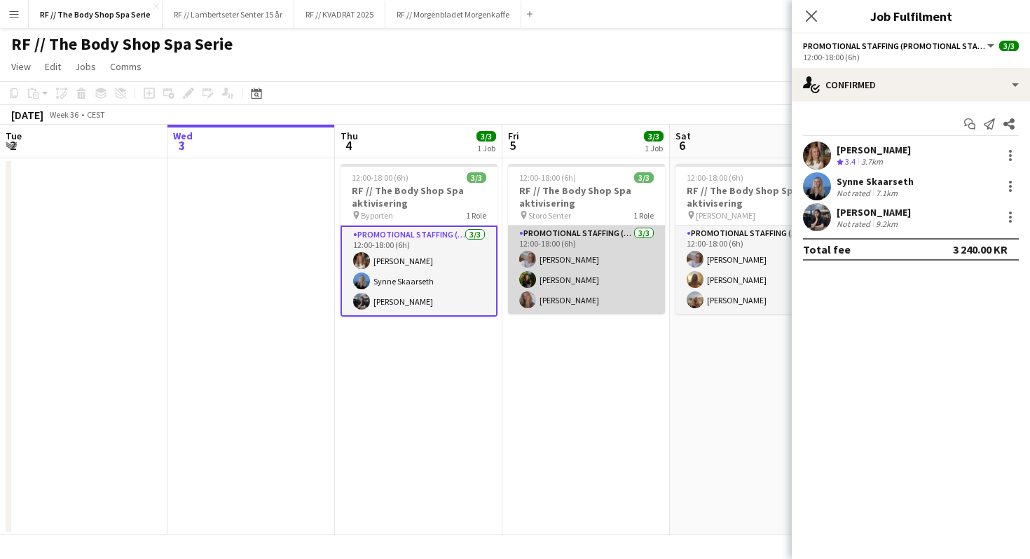
click at [590, 280] on app-card-role "Promotional Staffing (Promotional Staff) [DATE] 12:00-18:00 (6h) [PERSON_NAME] …" at bounding box center [586, 270] width 157 height 88
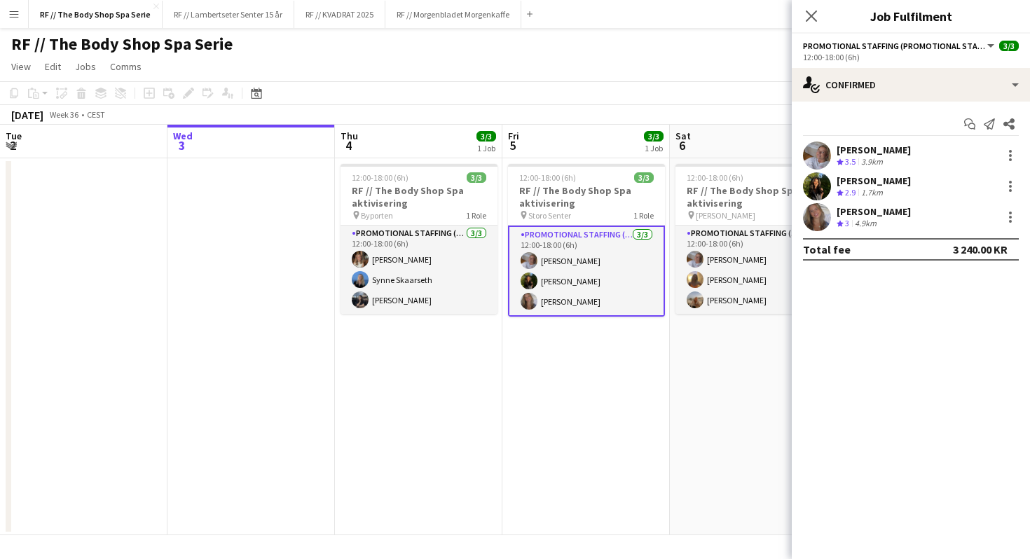
click at [923, 187] on div "[PERSON_NAME] Crew rating 2.9 1.7km" at bounding box center [911, 186] width 238 height 28
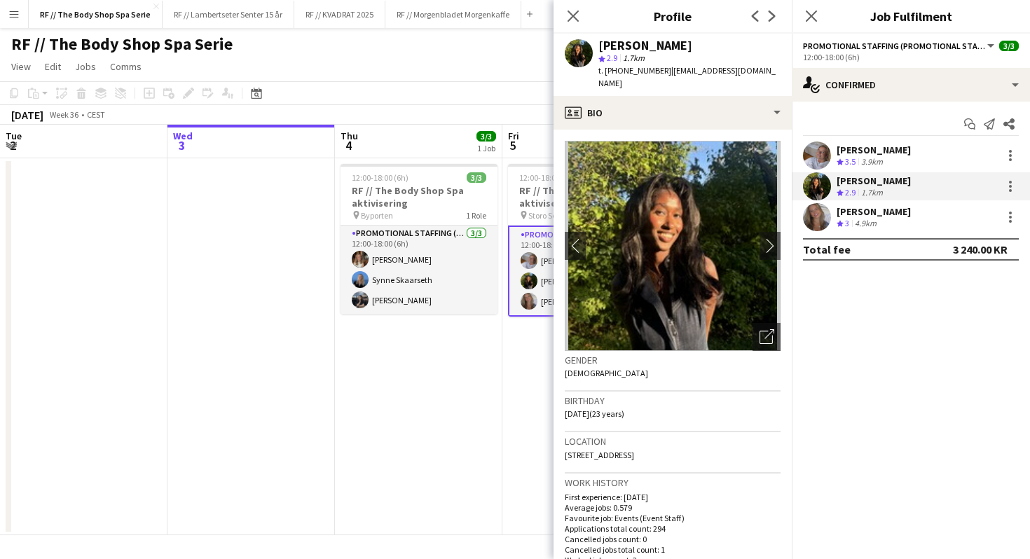
drag, startPoint x: 654, startPoint y: 72, endPoint x: 609, endPoint y: 74, distance: 44.9
click at [609, 74] on div "t. [PHONE_NUMBER] | [EMAIL_ADDRESS][DOMAIN_NAME]" at bounding box center [690, 76] width 182 height 25
copy div "4791252660 |"
click at [632, 72] on span "t. [PHONE_NUMBER]" at bounding box center [635, 70] width 73 height 11
click at [903, 222] on div "Crew rating 3 4.9km" at bounding box center [874, 224] width 74 height 12
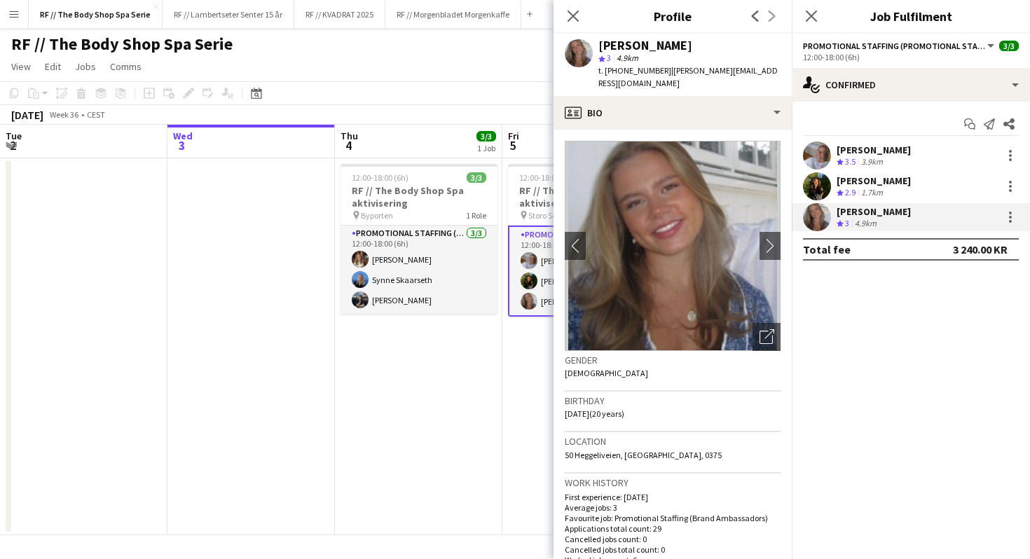
click at [649, 67] on span "t. [PHONE_NUMBER]" at bounding box center [635, 70] width 73 height 11
drag, startPoint x: 649, startPoint y: 68, endPoint x: 610, endPoint y: 68, distance: 39.3
click at [610, 68] on span "t. [PHONE_NUMBER]" at bounding box center [635, 70] width 73 height 11
copy span "479159950"
click at [637, 70] on span "t. [PHONE_NUMBER]" at bounding box center [635, 70] width 73 height 11
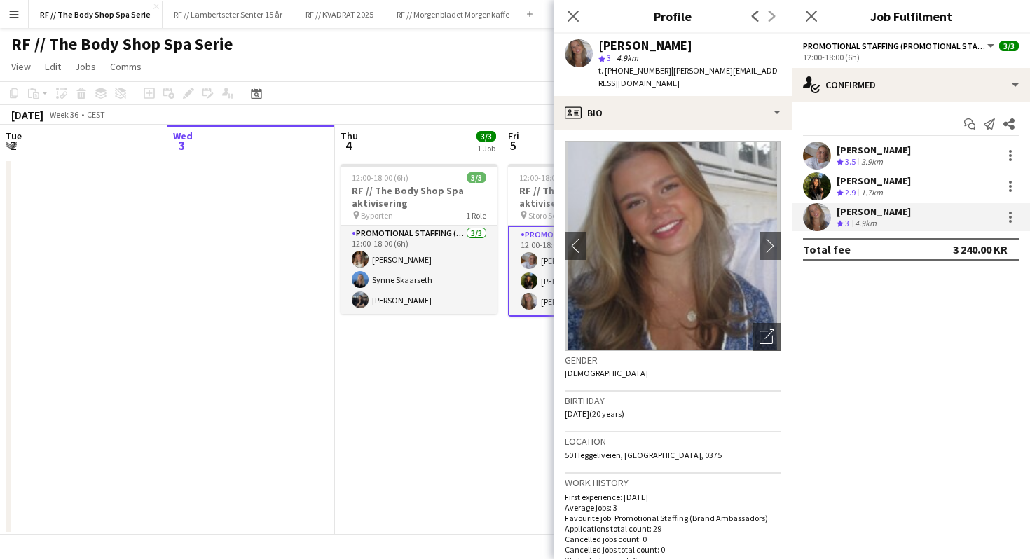
drag, startPoint x: 651, startPoint y: 72, endPoint x: 611, endPoint y: 72, distance: 40.7
click at [611, 72] on span "t. [PHONE_NUMBER]" at bounding box center [635, 70] width 73 height 11
copy span "4791599500"
click at [636, 71] on span "t. [PHONE_NUMBER]" at bounding box center [635, 70] width 73 height 11
click at [573, 15] on icon at bounding box center [572, 15] width 13 height 13
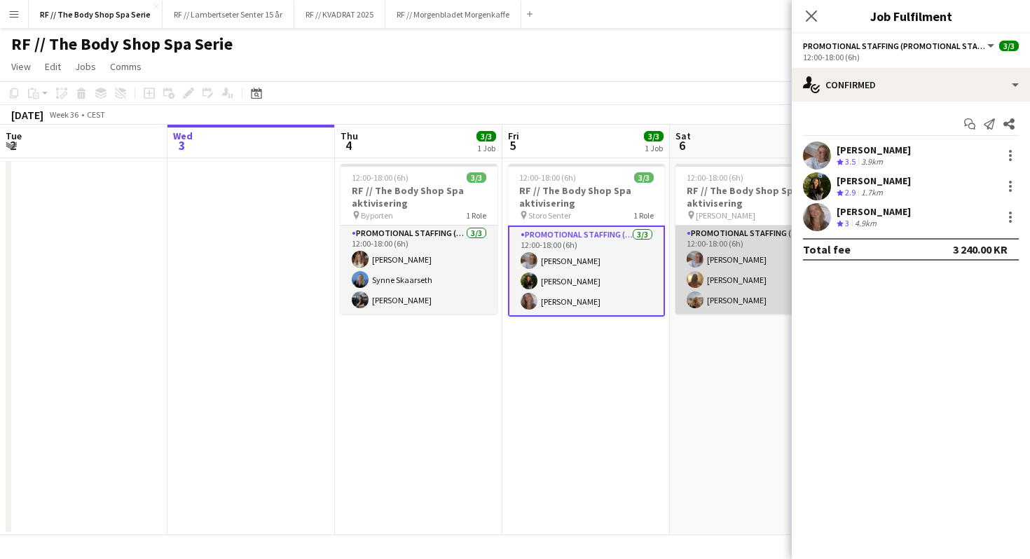
click at [716, 285] on app-card-role "Promotional Staffing (Promotional Staff) [DATE] 12:00-18:00 (6h) [PERSON_NAME] …" at bounding box center [754, 270] width 157 height 88
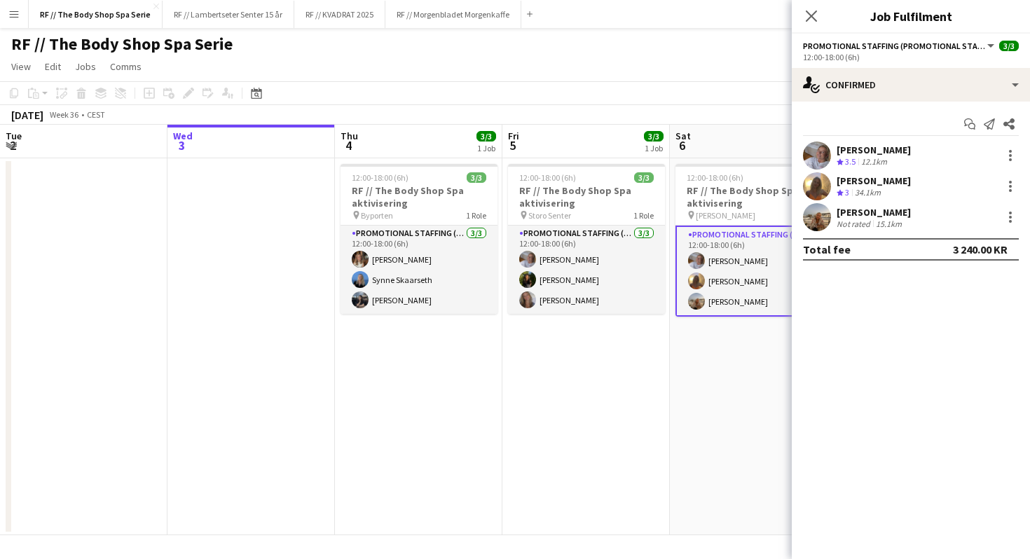
click at [906, 177] on div "[PERSON_NAME] Crew rating 3 34.1km" at bounding box center [911, 186] width 238 height 28
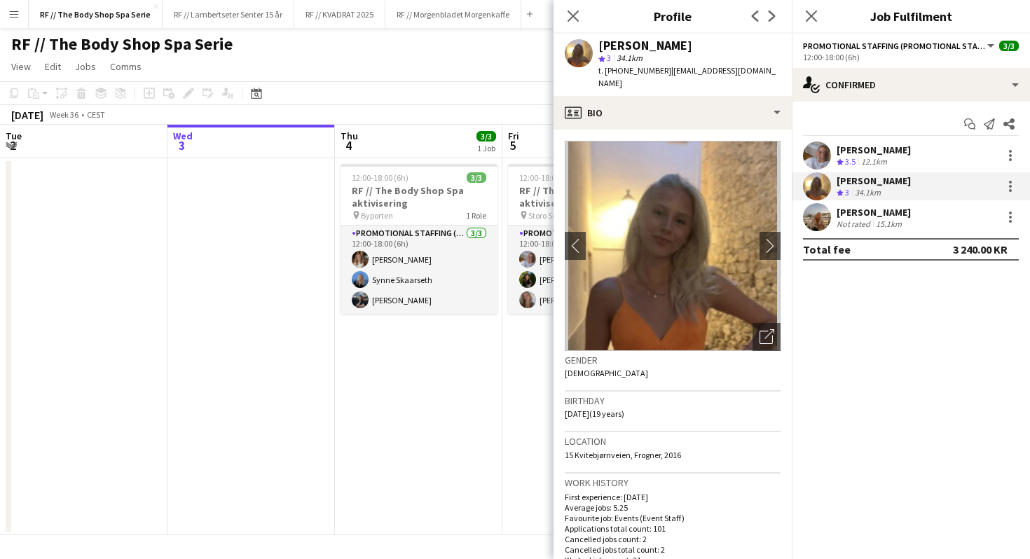
drag, startPoint x: 652, startPoint y: 69, endPoint x: 612, endPoint y: 75, distance: 40.3
click at [612, 75] on span "t. [PHONE_NUMBER]" at bounding box center [635, 70] width 73 height 11
copy span "745050465"
click at [878, 221] on div "15.1km" at bounding box center [889, 224] width 32 height 11
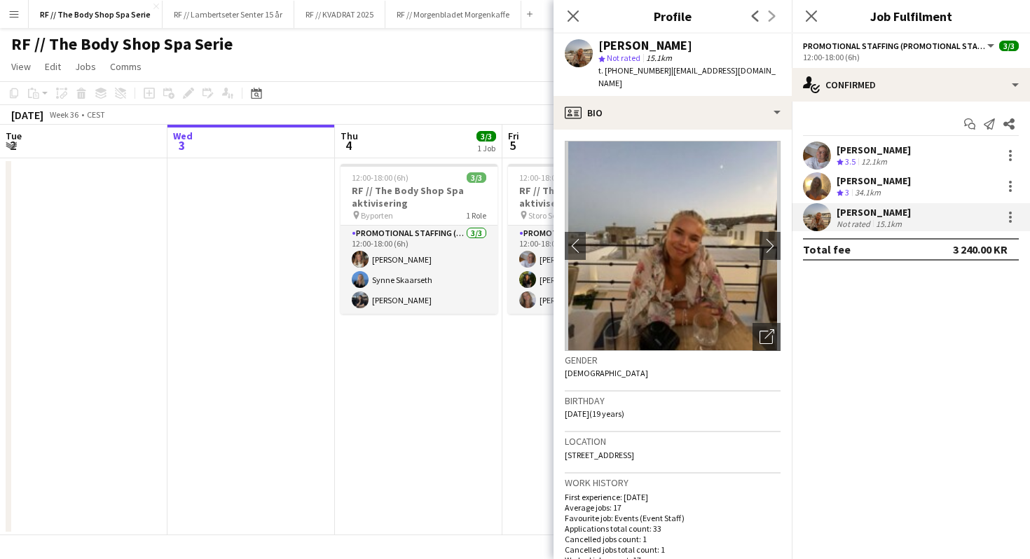
drag, startPoint x: 651, startPoint y: 69, endPoint x: 607, endPoint y: 74, distance: 44.4
click at [607, 74] on span "t. [PHONE_NUMBER]" at bounding box center [635, 70] width 73 height 11
copy span "[PHONE_NUMBER]"
click at [620, 69] on span "t. [PHONE_NUMBER]" at bounding box center [635, 70] width 73 height 11
click at [565, 11] on app-icon "Close pop-in" at bounding box center [574, 16] width 20 height 20
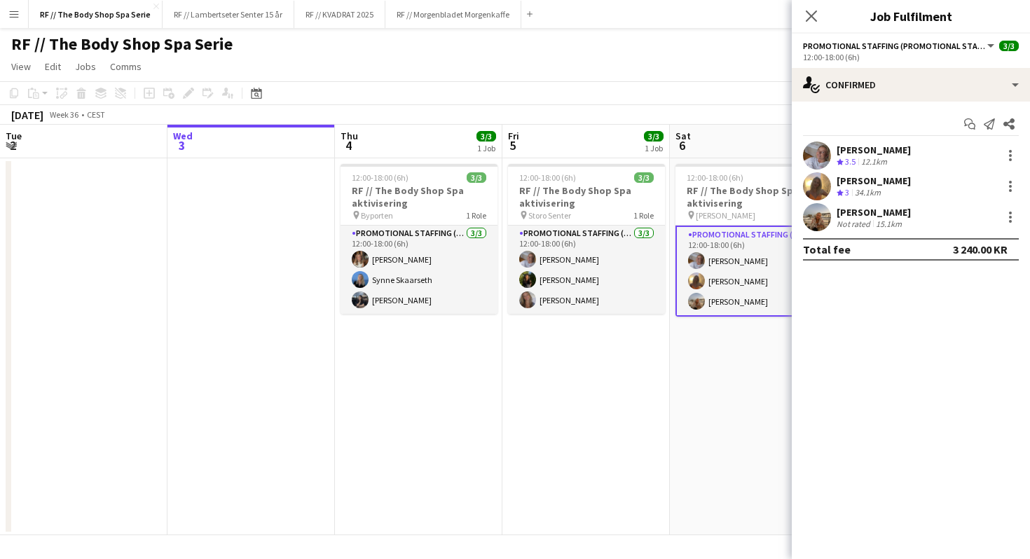
click at [566, 424] on app-date-cell "12:00-18:00 (6h) 3/3 RF // The Body Shop Spa aktivisering pin Storo Senter 1 Ro…" at bounding box center [587, 346] width 168 height 377
